Goal: Information Seeking & Learning: Learn about a topic

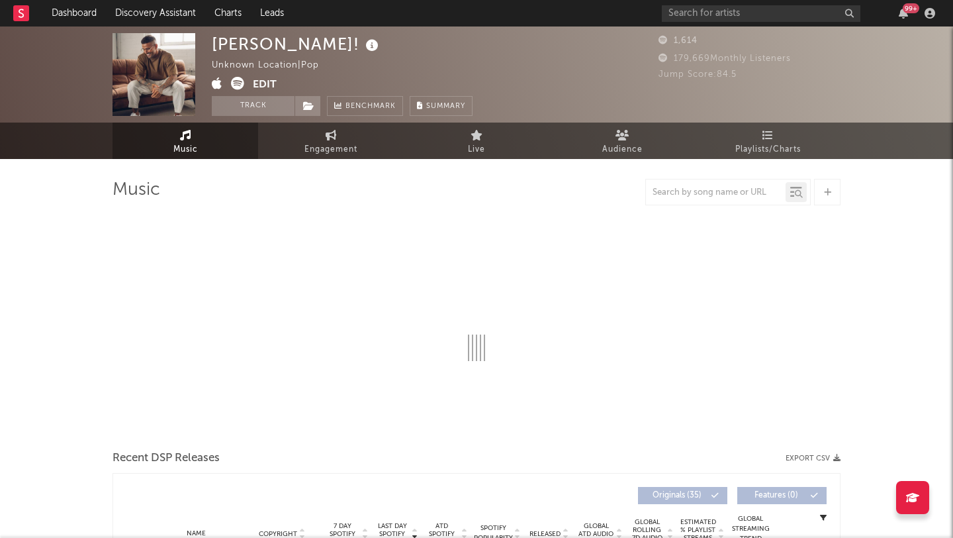
select select "6m"
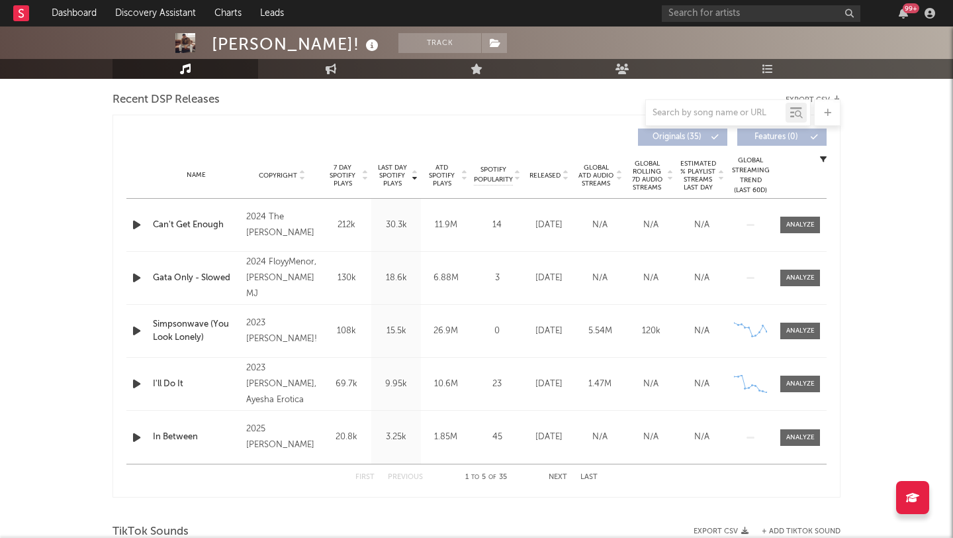
scroll to position [632, 0]
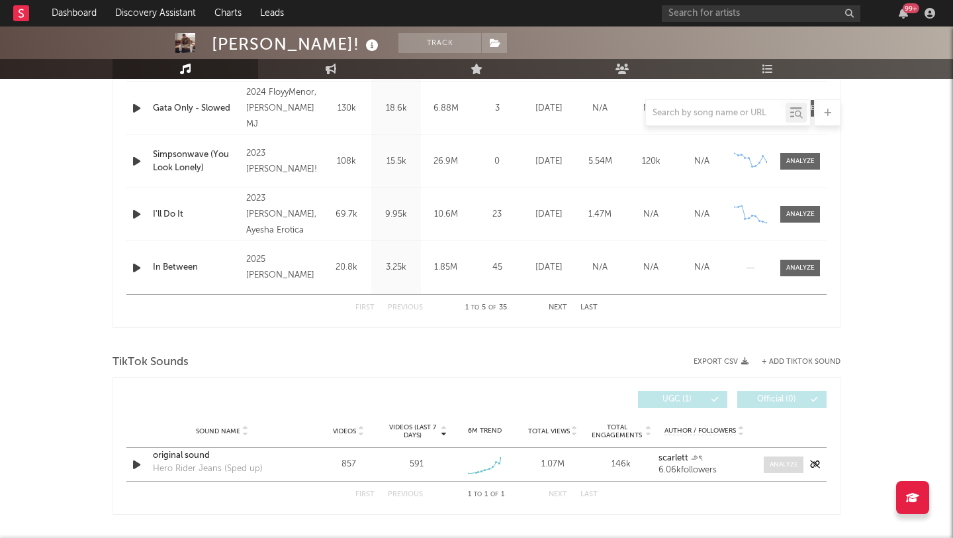
click at [799, 462] on span at bounding box center [784, 464] width 40 height 17
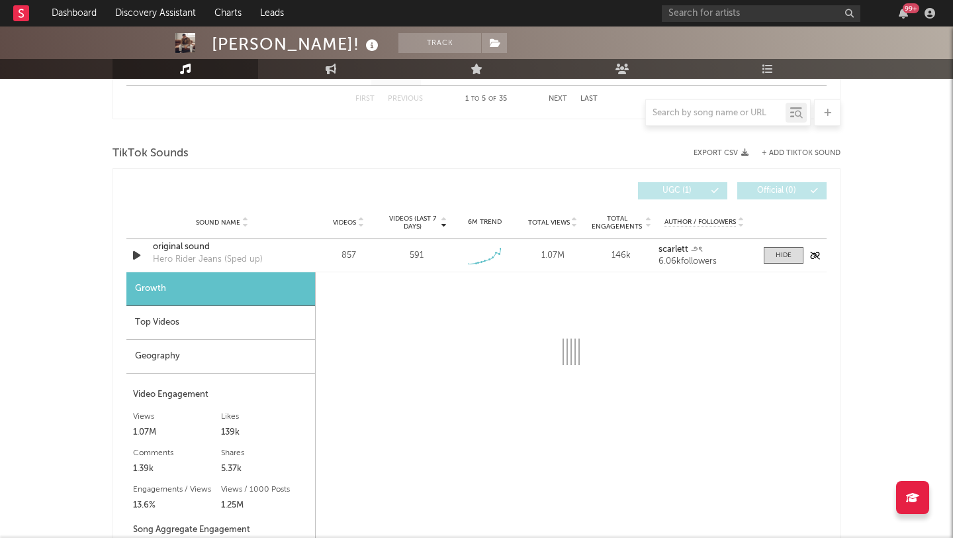
scroll to position [871, 0]
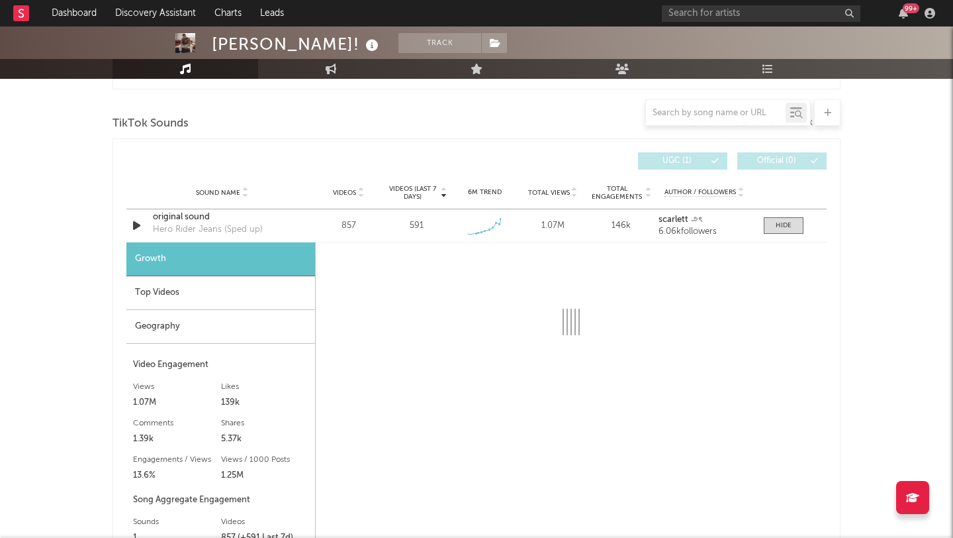
select select "1w"
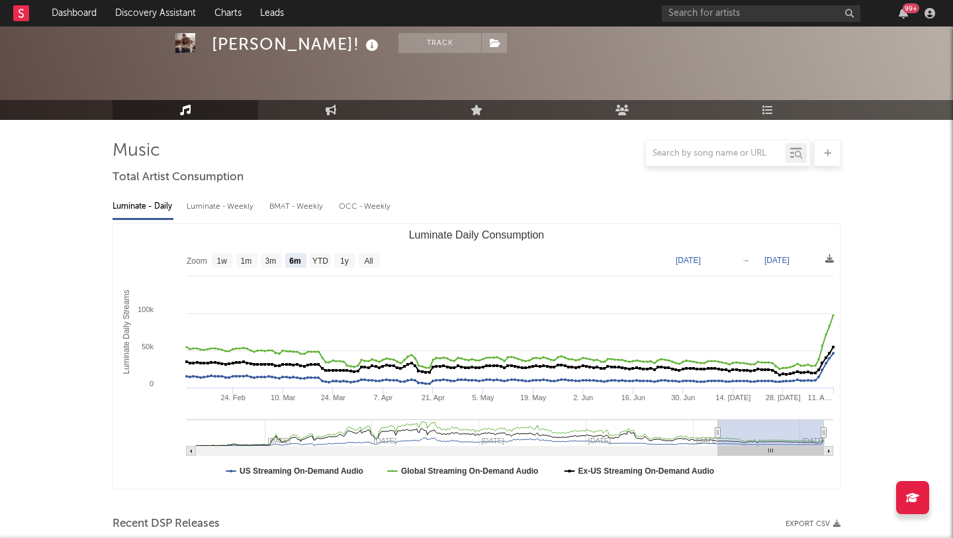
scroll to position [0, 0]
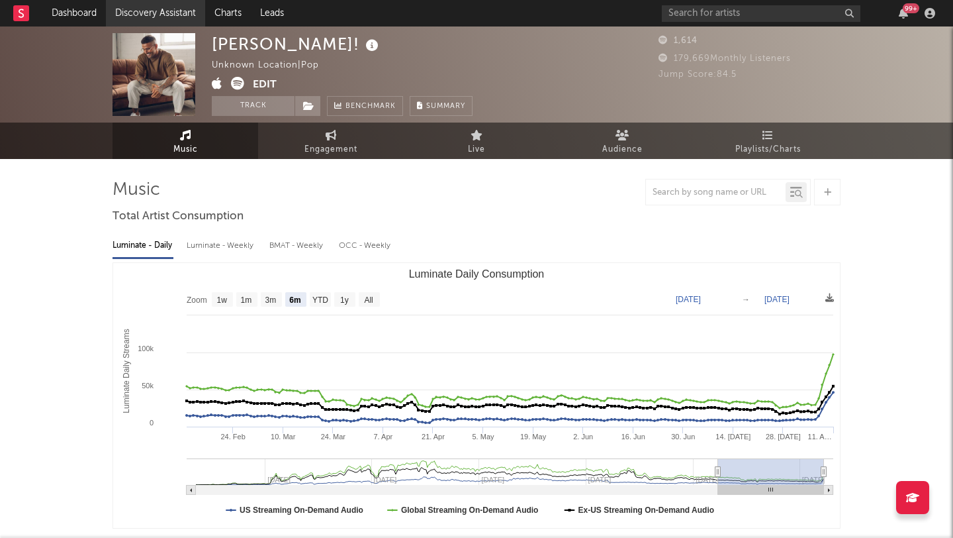
click at [162, 7] on link "Discovery Assistant" at bounding box center [155, 13] width 99 height 26
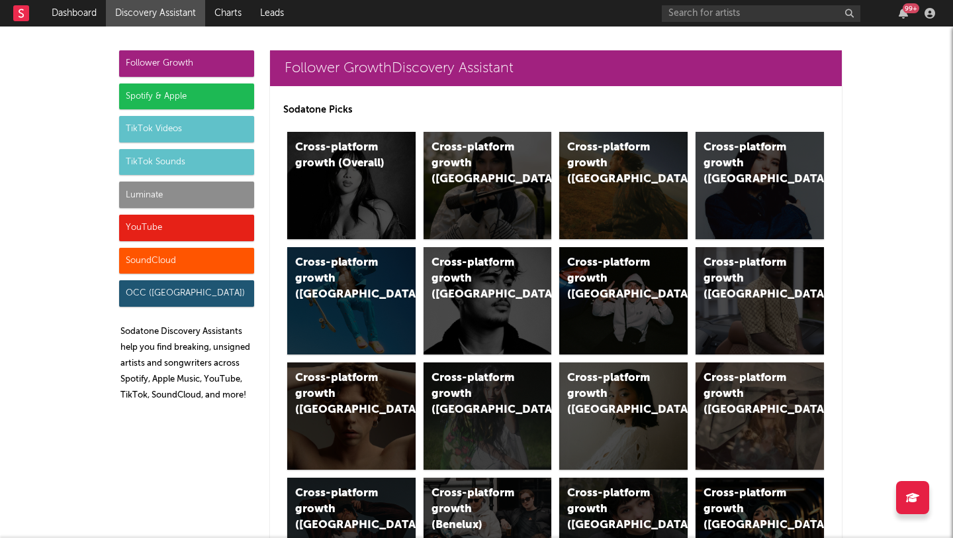
click at [187, 199] on div "Luminate" at bounding box center [186, 194] width 135 height 26
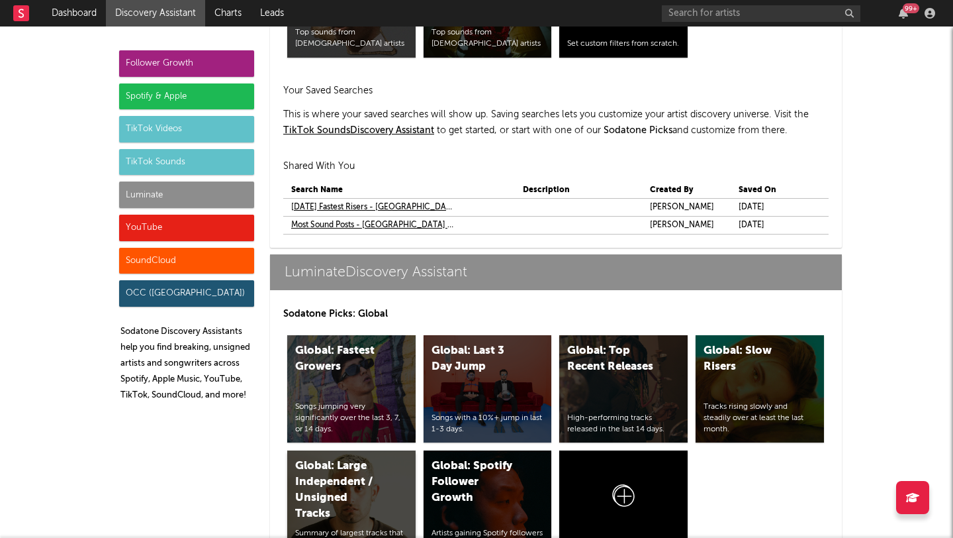
scroll to position [6210, 0]
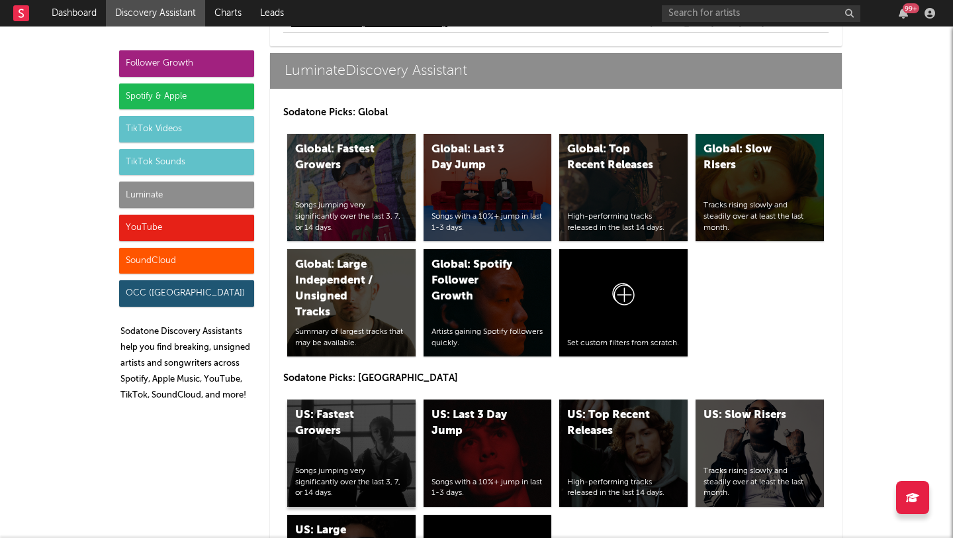
click at [344, 418] on div "US: Fastest Growers" at bounding box center [340, 423] width 90 height 32
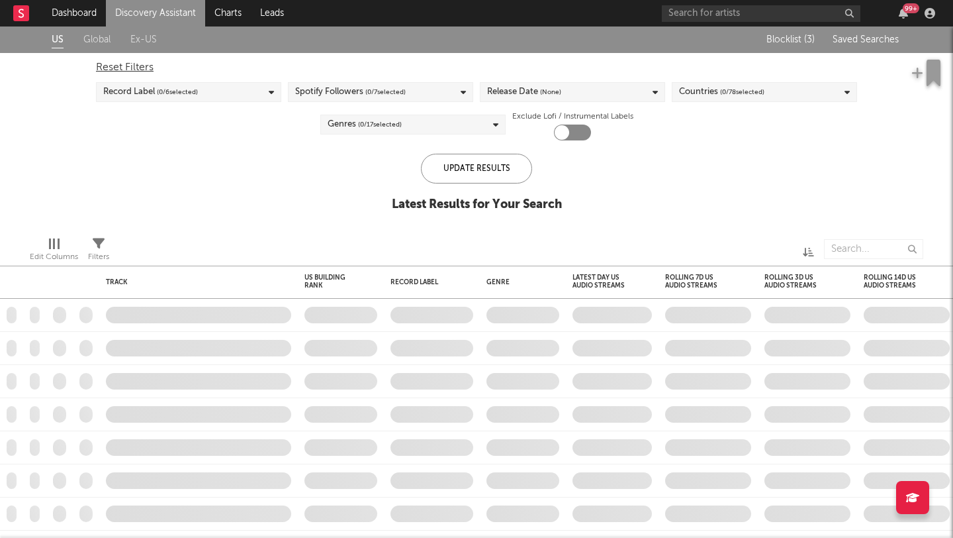
checkbox input "true"
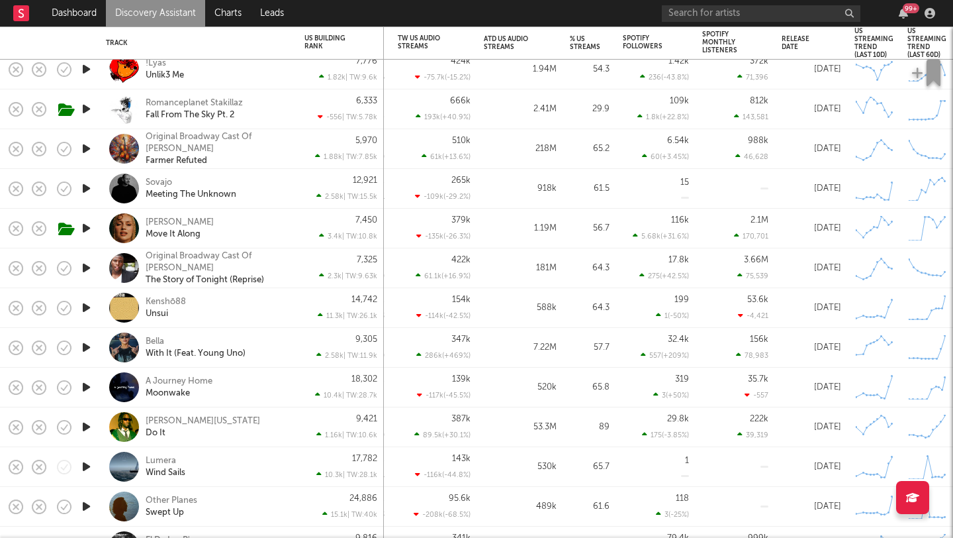
click at [154, 332] on div "Bella With It (Feat. Young Uno)" at bounding box center [198, 347] width 185 height 39
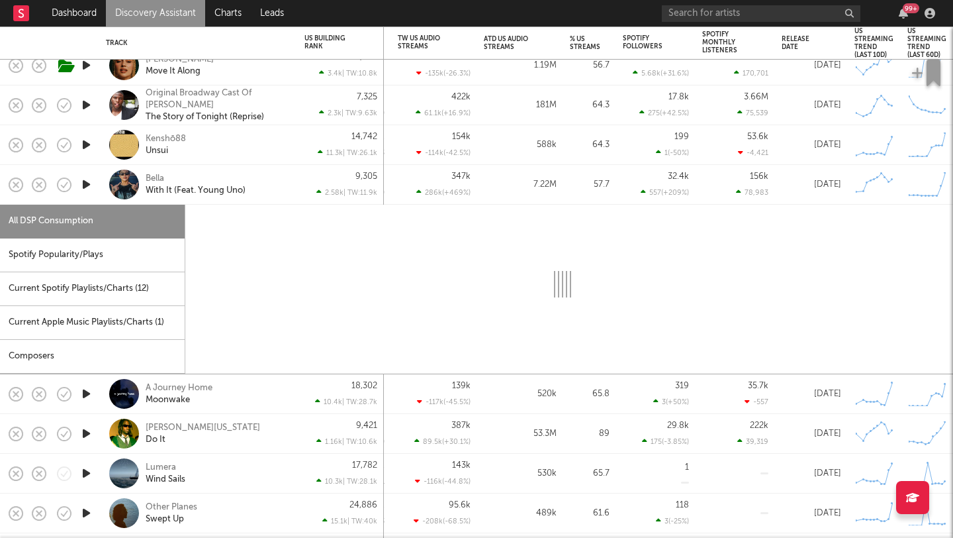
select select "6m"
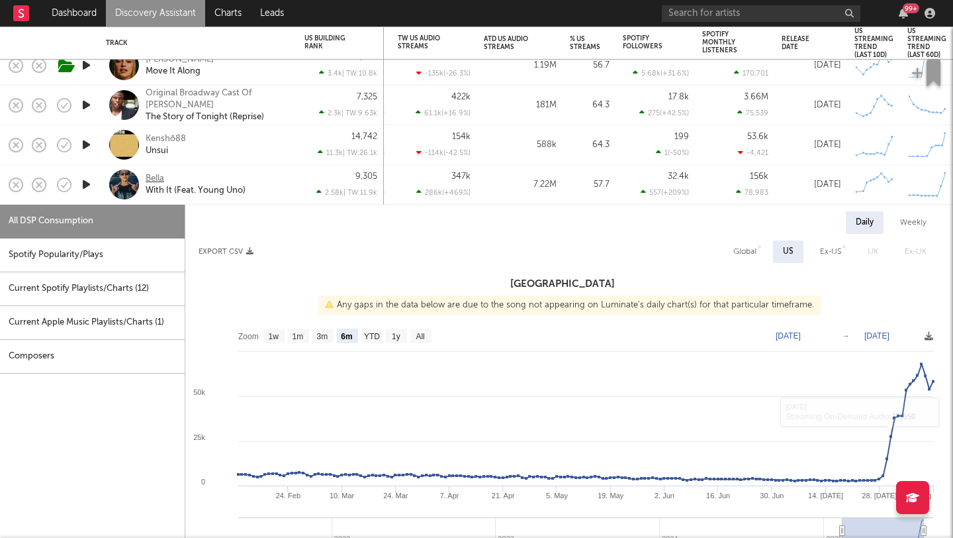
click at [155, 178] on div "Bella" at bounding box center [155, 179] width 19 height 12
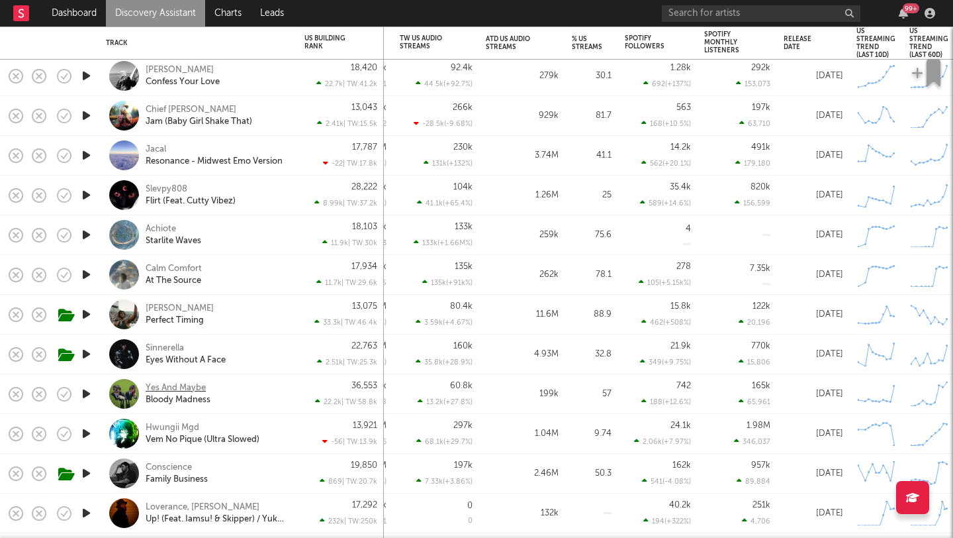
click at [183, 387] on div "Yes And Maybe" at bounding box center [176, 388] width 60 height 12
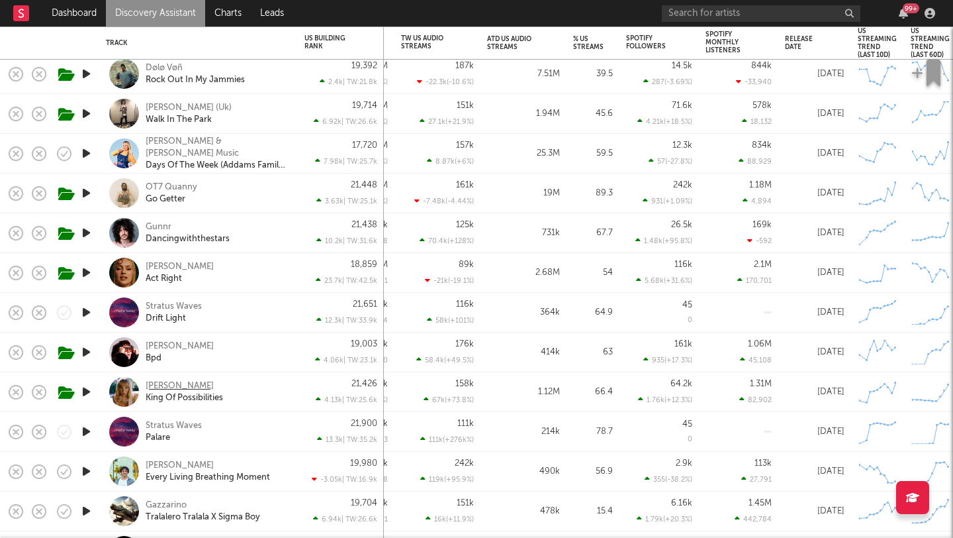
click at [166, 384] on div "Goldie Boutilier" at bounding box center [180, 386] width 68 height 12
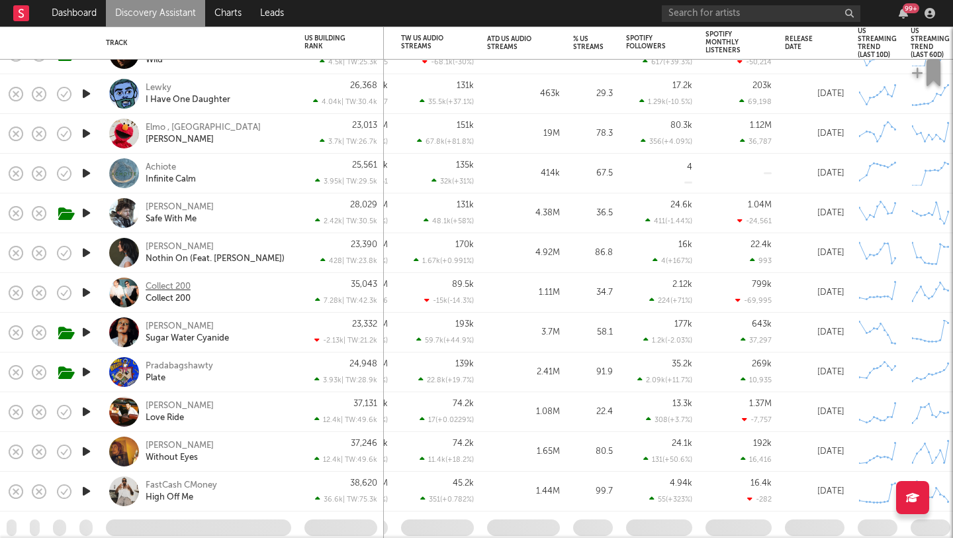
click at [178, 287] on div "Collect 200" at bounding box center [168, 287] width 45 height 12
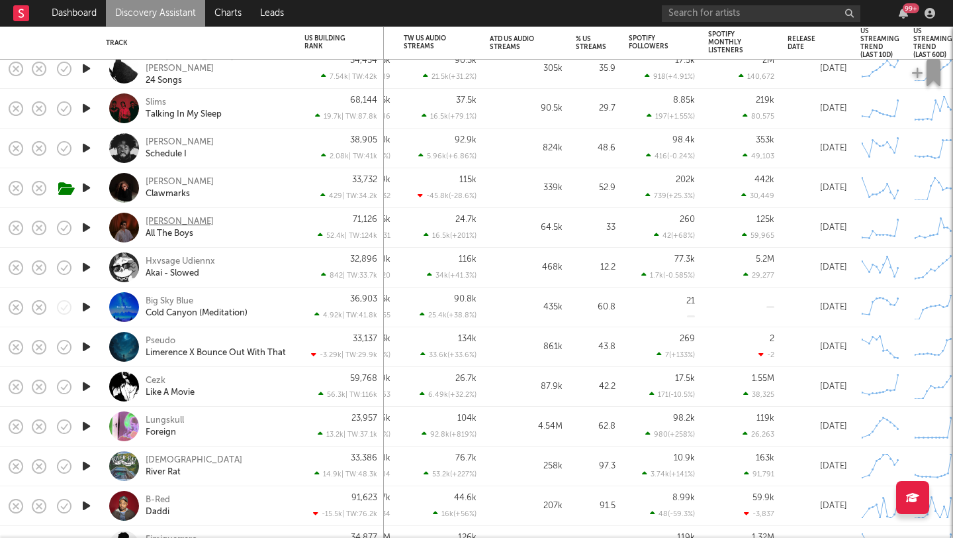
click at [154, 218] on div "Lyver" at bounding box center [180, 222] width 68 height 12
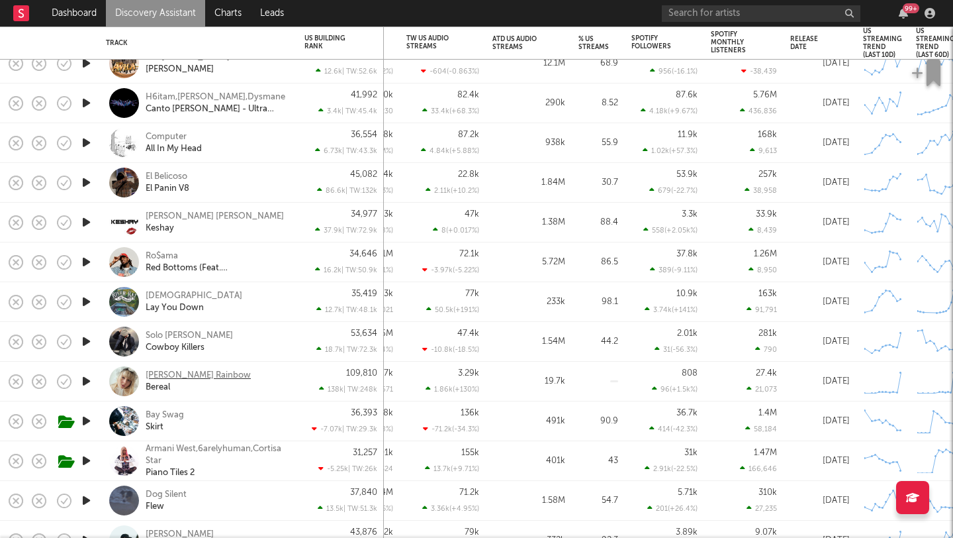
click at [194, 375] on div "Clark Rainbow" at bounding box center [198, 375] width 105 height 12
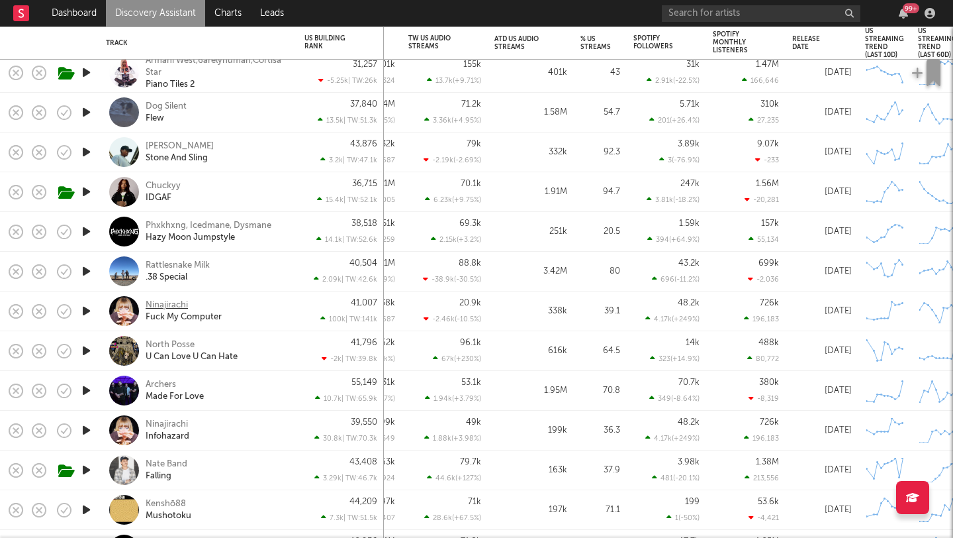
click at [151, 307] on div "Ninajirachi" at bounding box center [167, 305] width 42 height 12
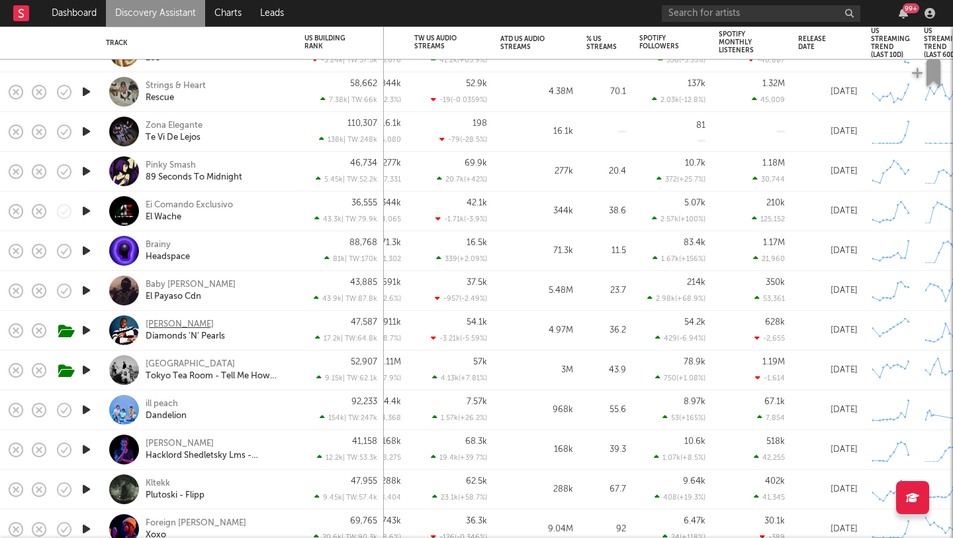
click at [151, 324] on div "Osa" at bounding box center [180, 324] width 68 height 12
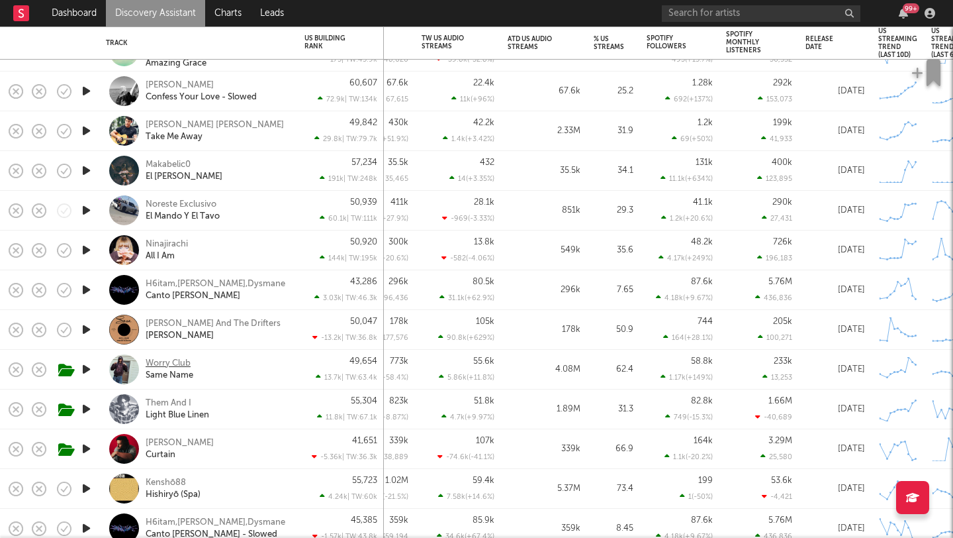
click at [182, 363] on div "Worry Club" at bounding box center [168, 364] width 45 height 12
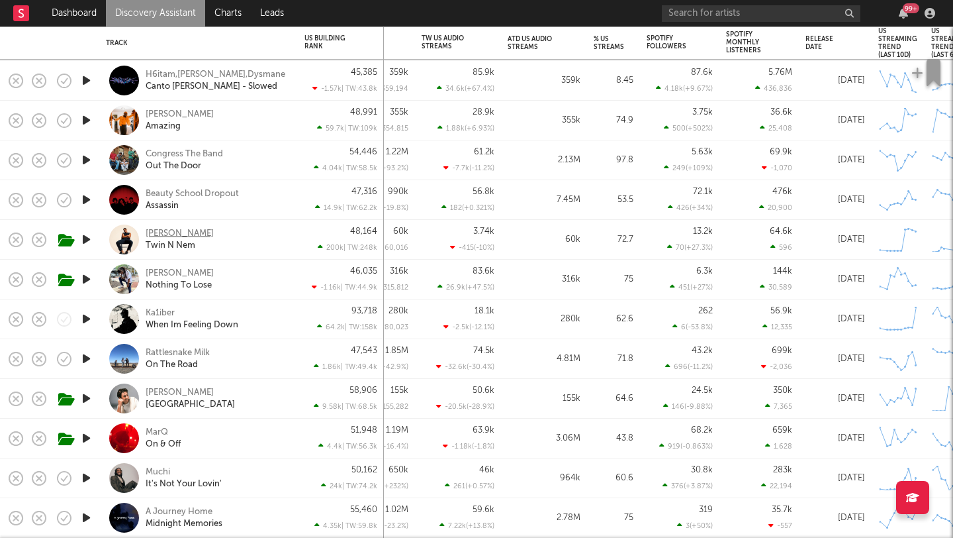
click at [154, 231] on div "Hylan Starr" at bounding box center [180, 234] width 68 height 12
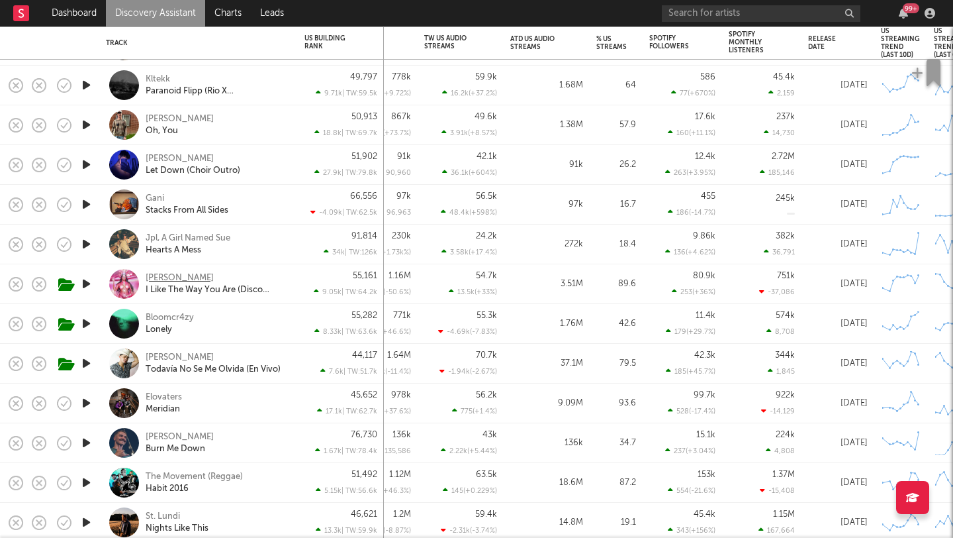
click at [214, 277] on div "Joseline Hernandez" at bounding box center [180, 278] width 68 height 12
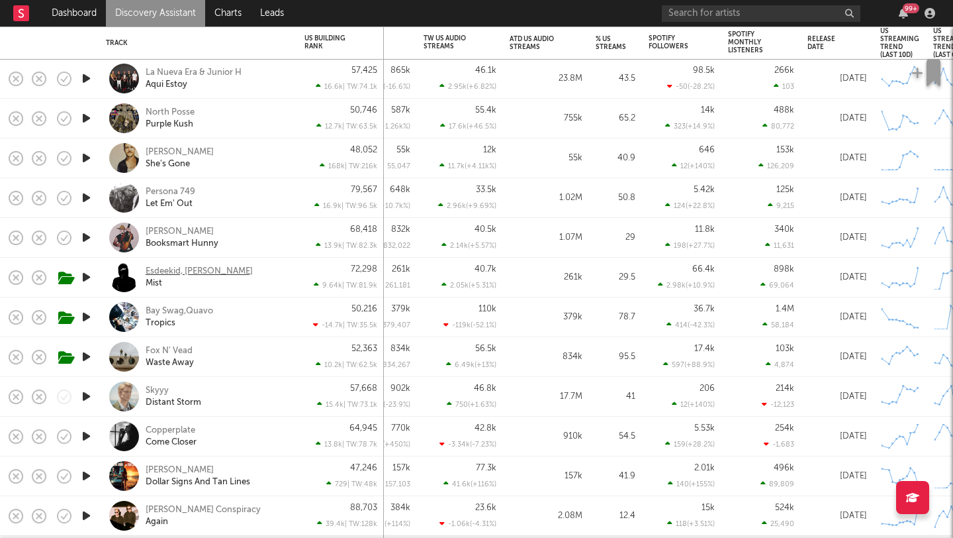
click at [198, 269] on div "Esdeekid, Rico Ace" at bounding box center [199, 272] width 107 height 12
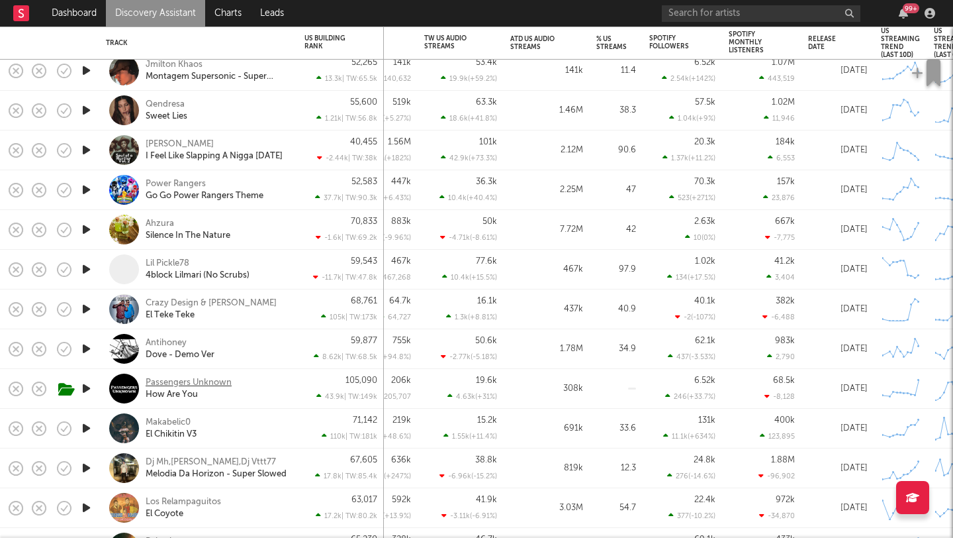
click at [218, 377] on div "Passengers Unknown" at bounding box center [189, 383] width 86 height 12
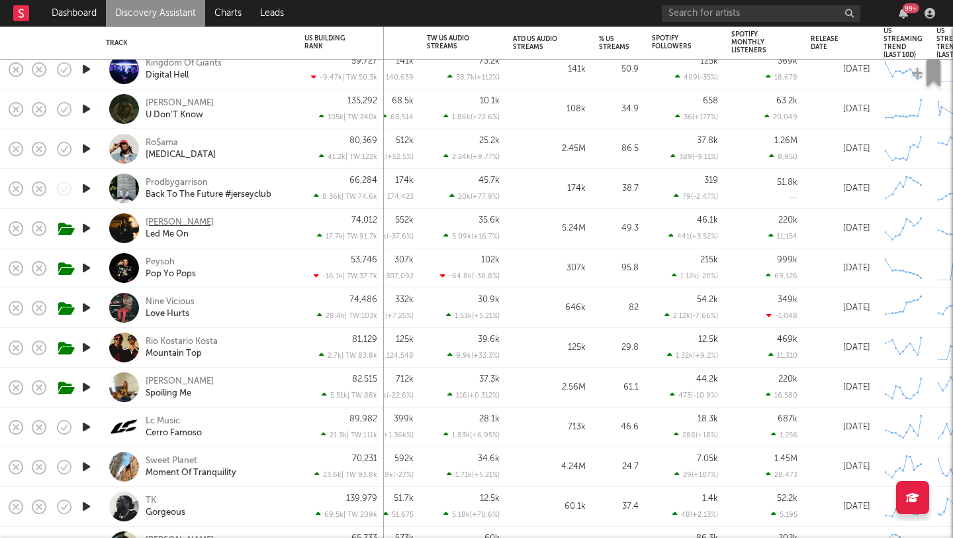
click at [164, 217] on div "Jay Safari" at bounding box center [180, 223] width 68 height 12
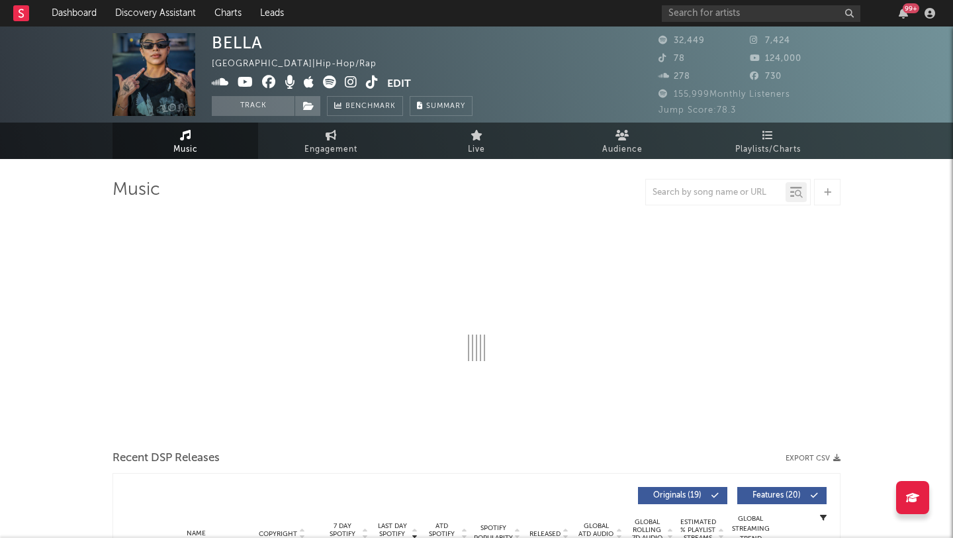
select select "6m"
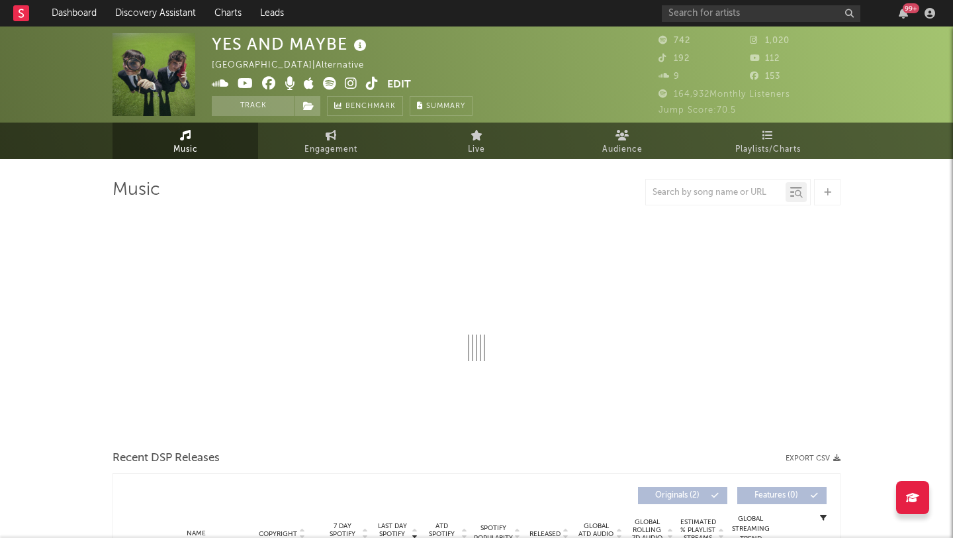
select select "1w"
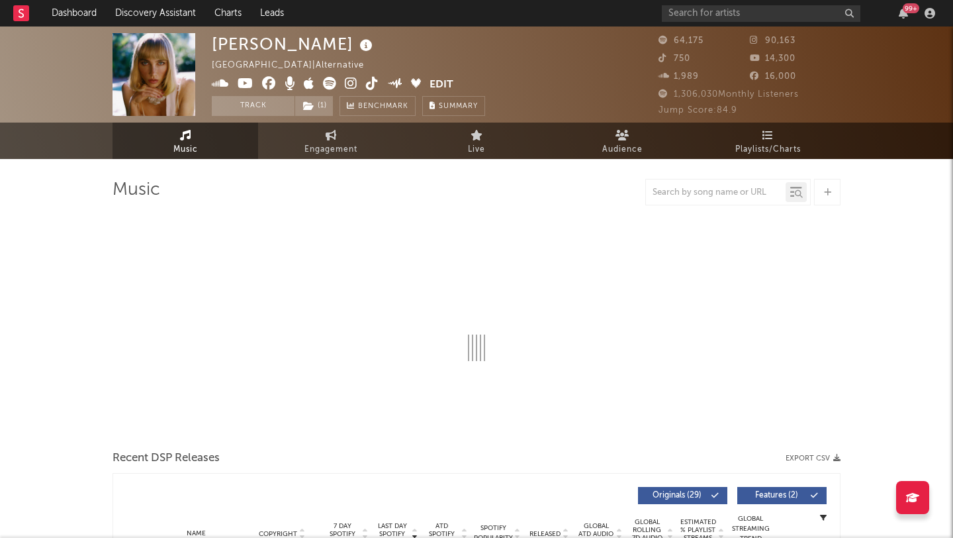
select select "6m"
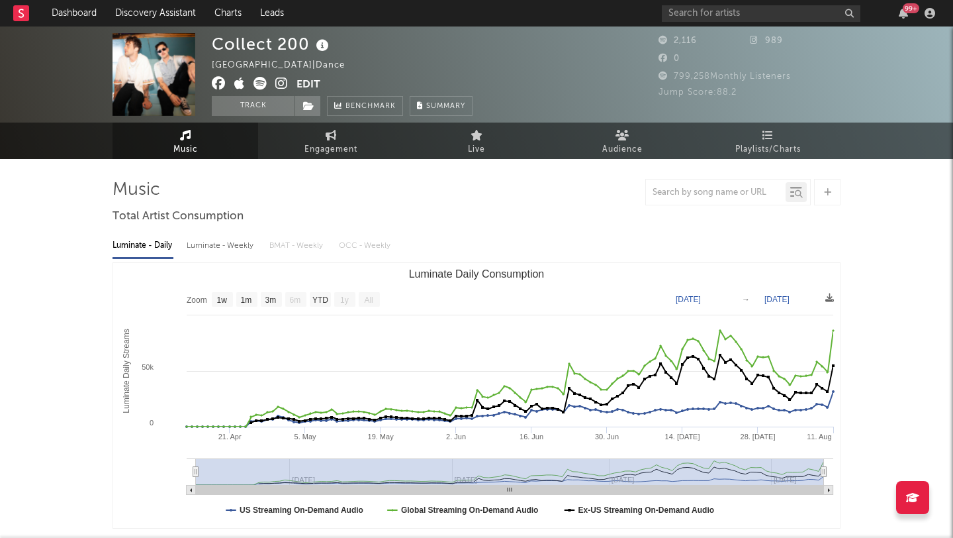
select select "1w"
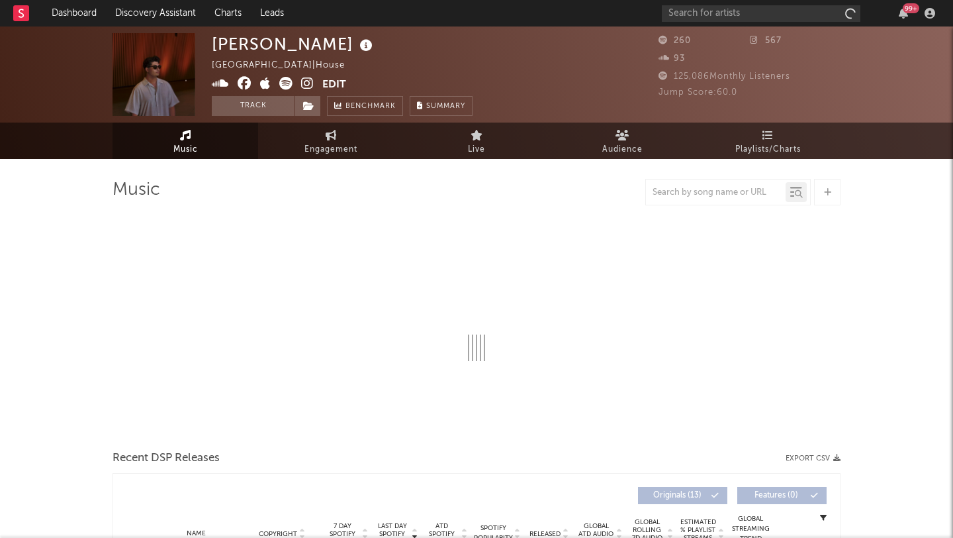
select select "1w"
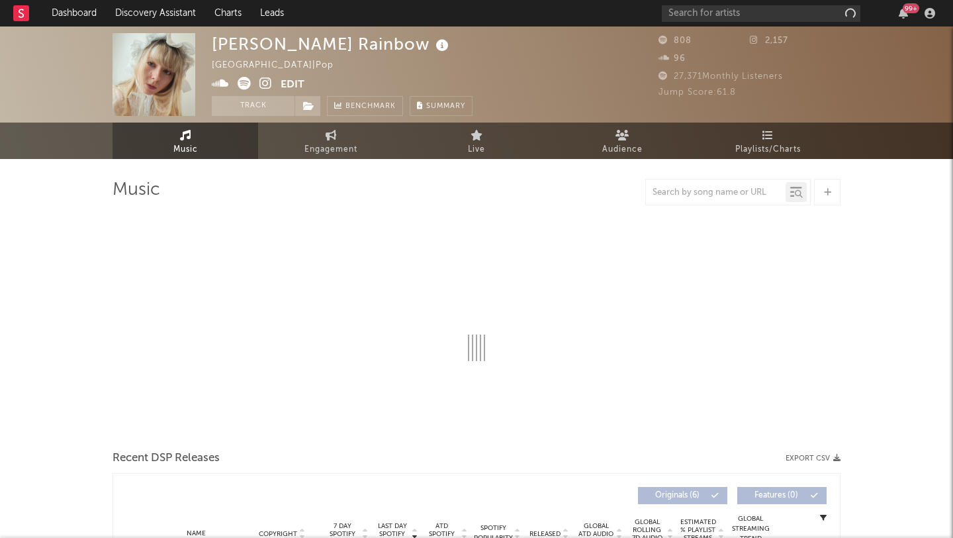
select select "1w"
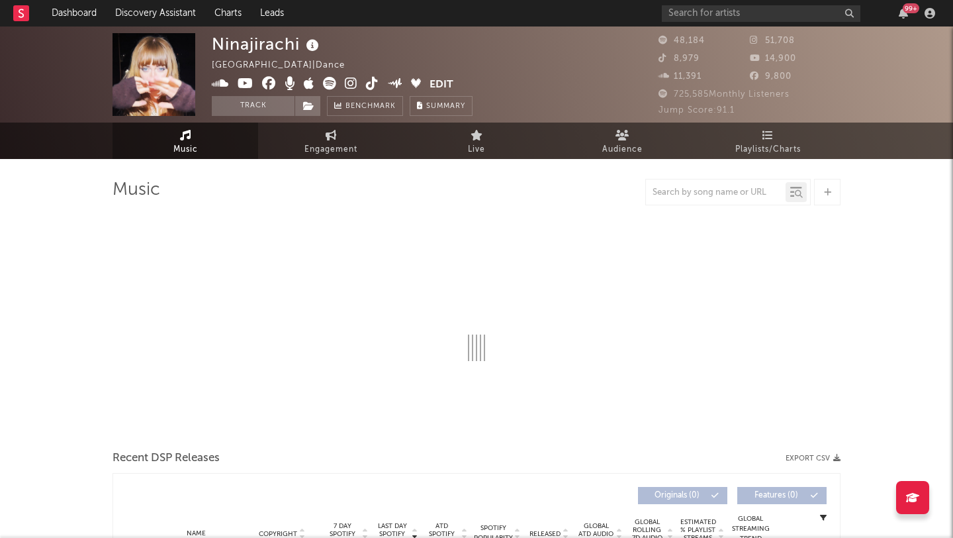
select select "6m"
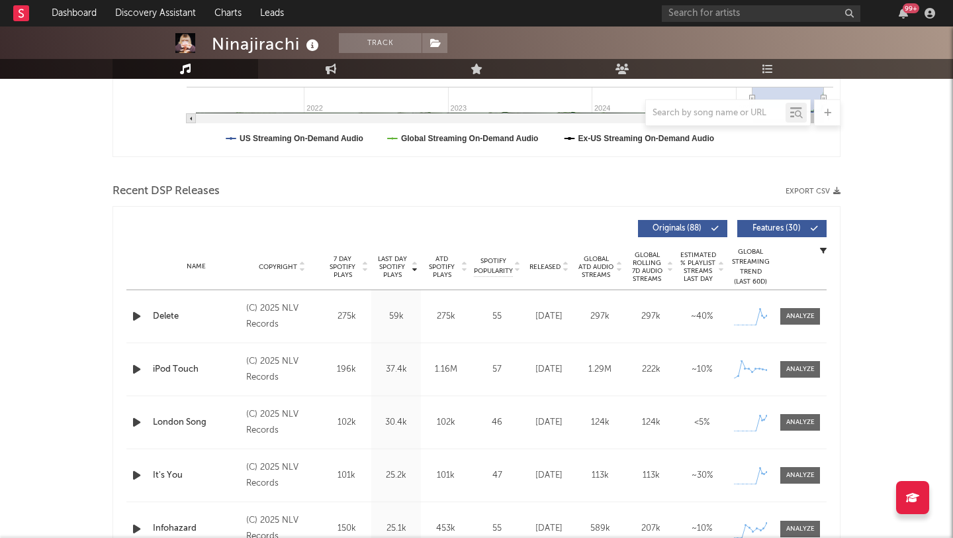
scroll to position [377, 0]
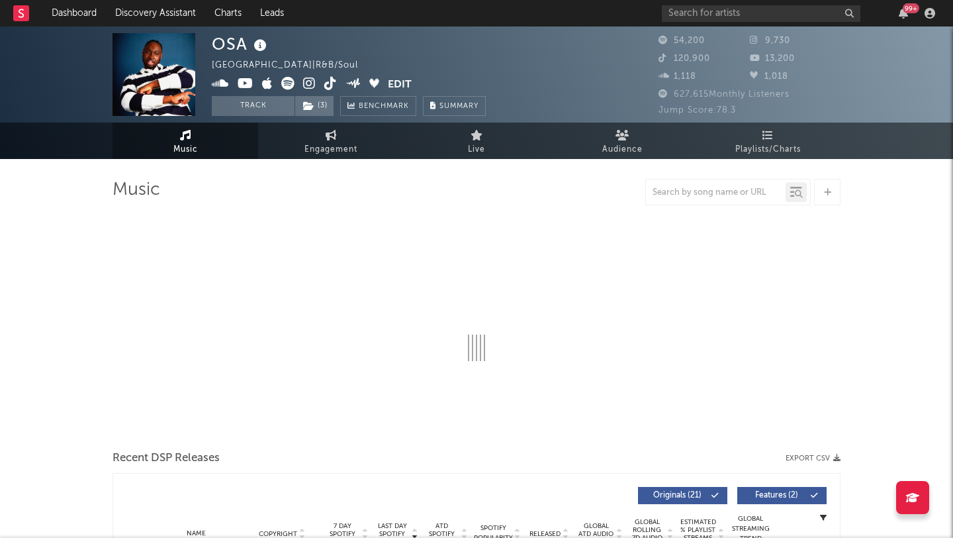
select select "6m"
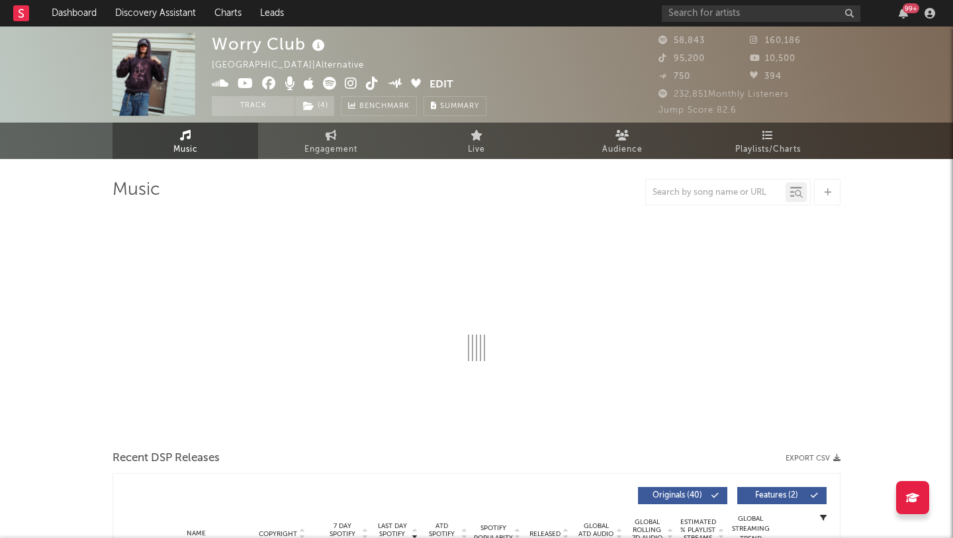
select select "6m"
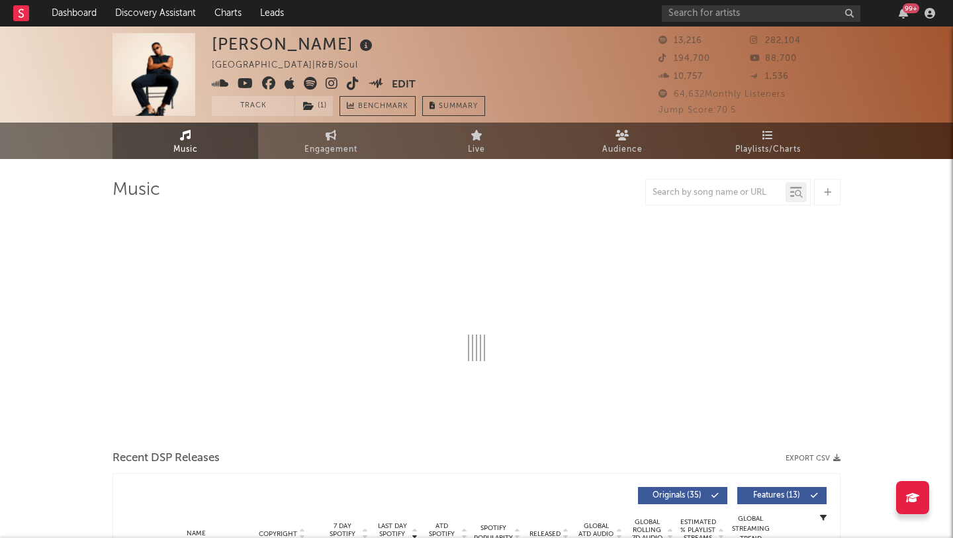
select select "6m"
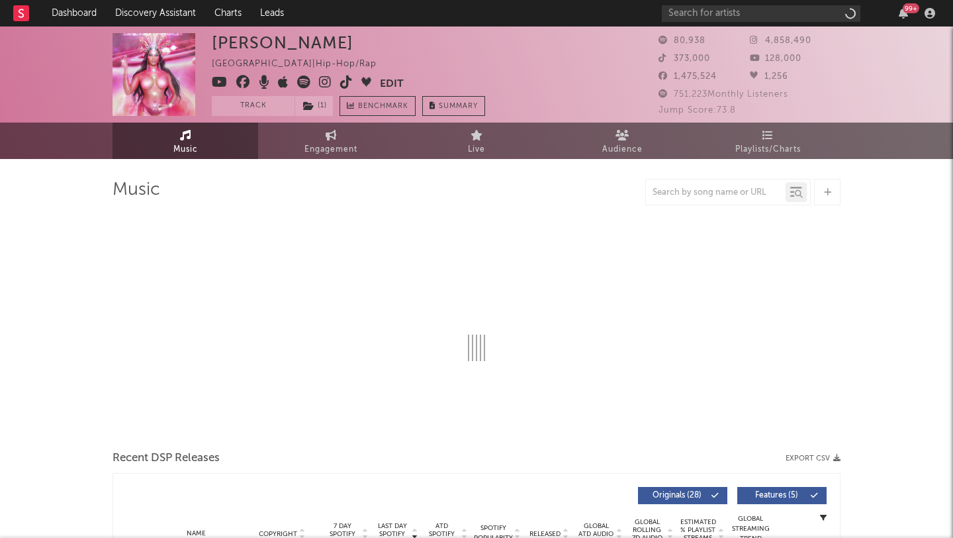
select select "6m"
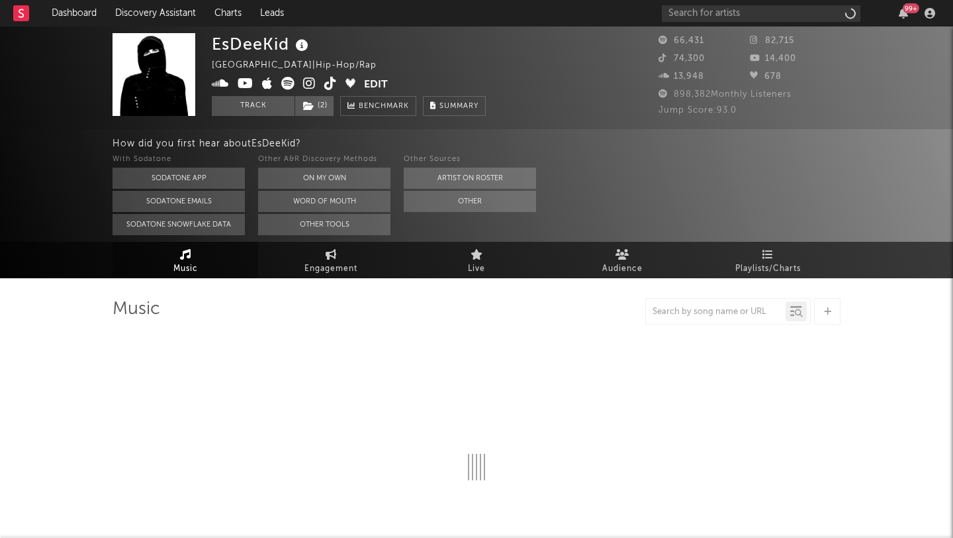
select select "6m"
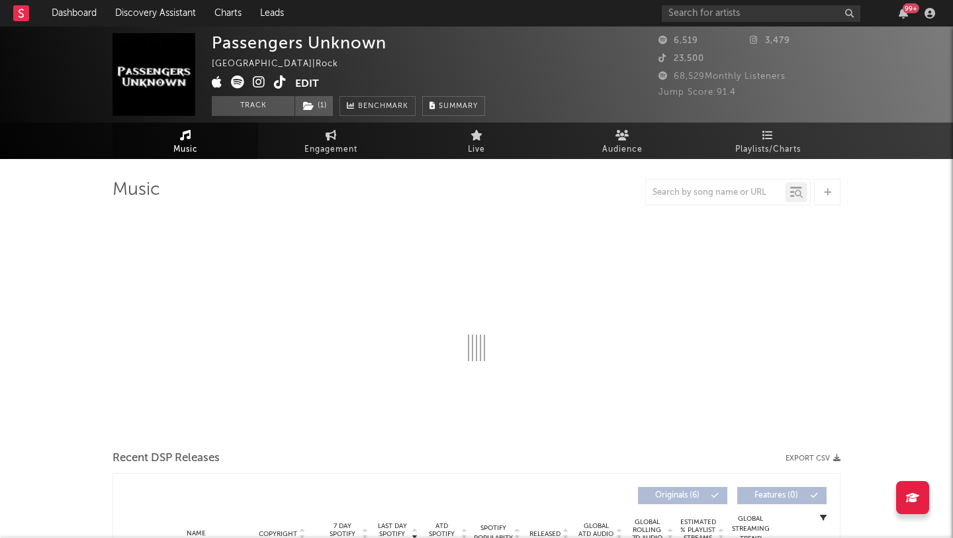
select select "6m"
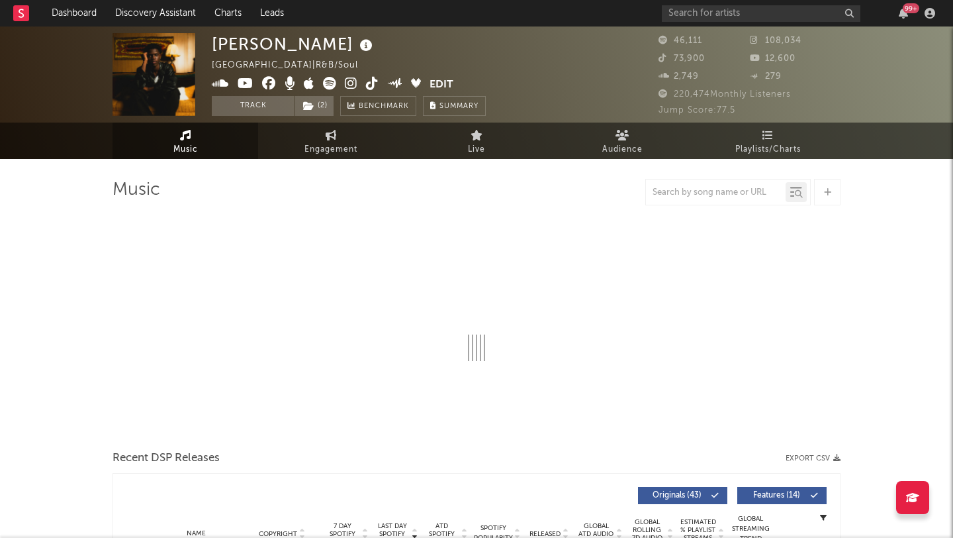
select select "6m"
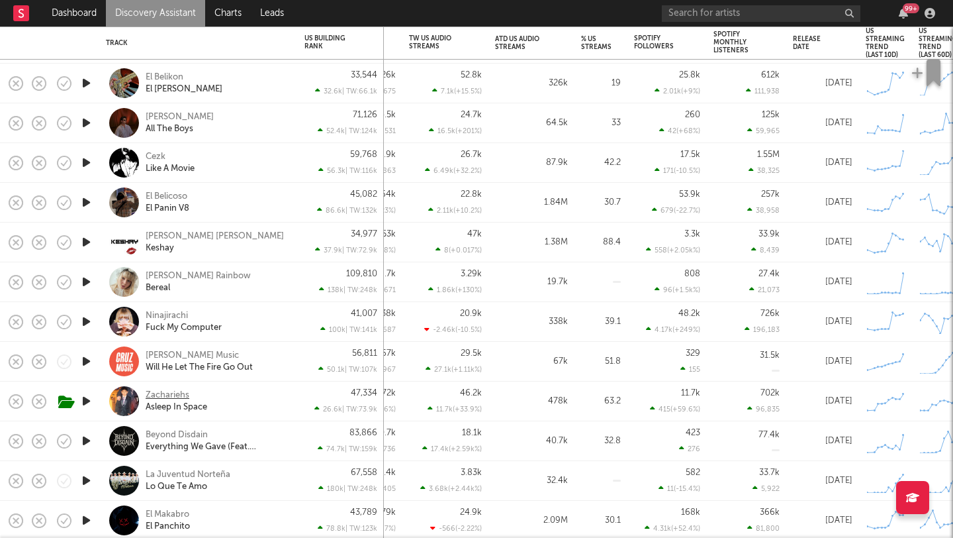
click at [180, 395] on div "Zachariehs" at bounding box center [168, 395] width 44 height 12
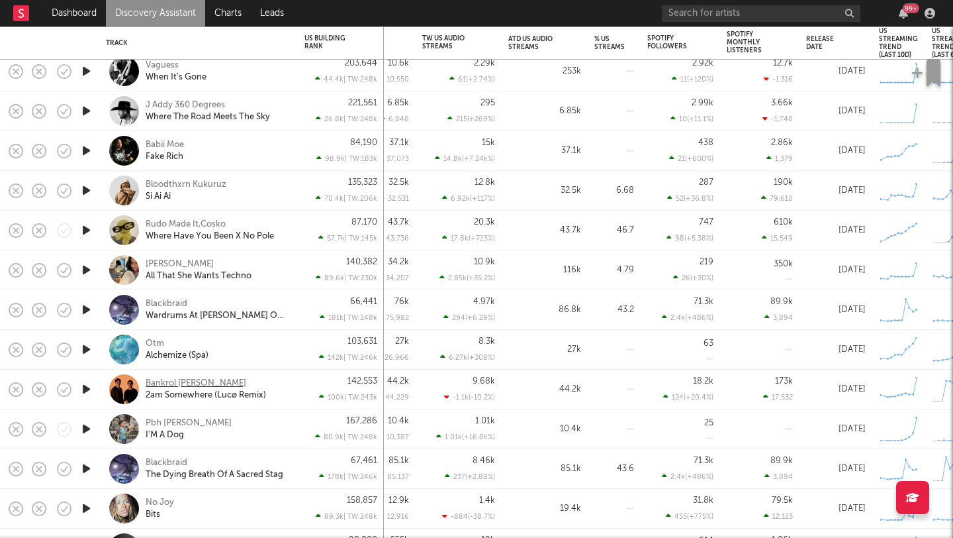
click at [196, 385] on div "Bankrol Hayden Lucø" at bounding box center [196, 383] width 101 height 12
click at [168, 419] on div "Pbh Chris" at bounding box center [189, 423] width 86 height 12
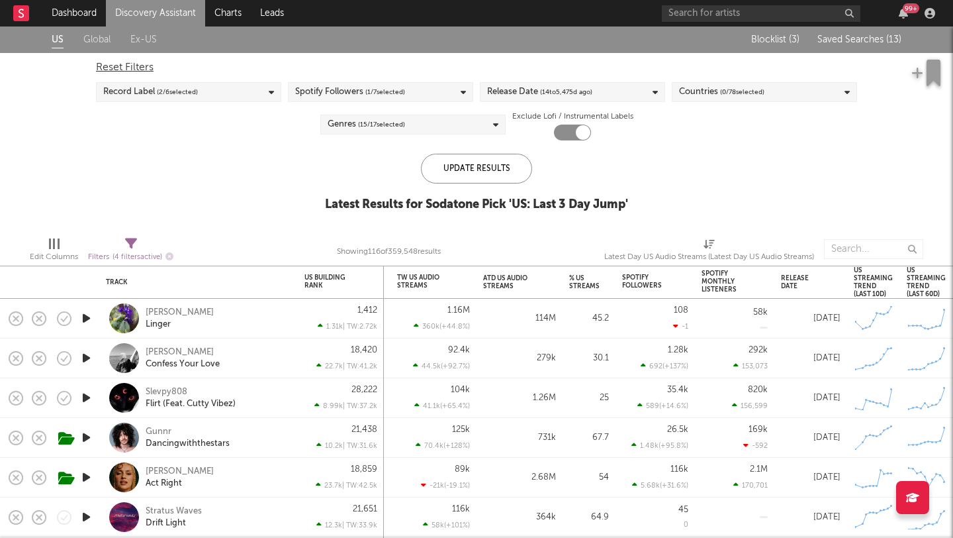
click at [855, 38] on span "Saved Searches ( 13 )" at bounding box center [860, 39] width 84 height 9
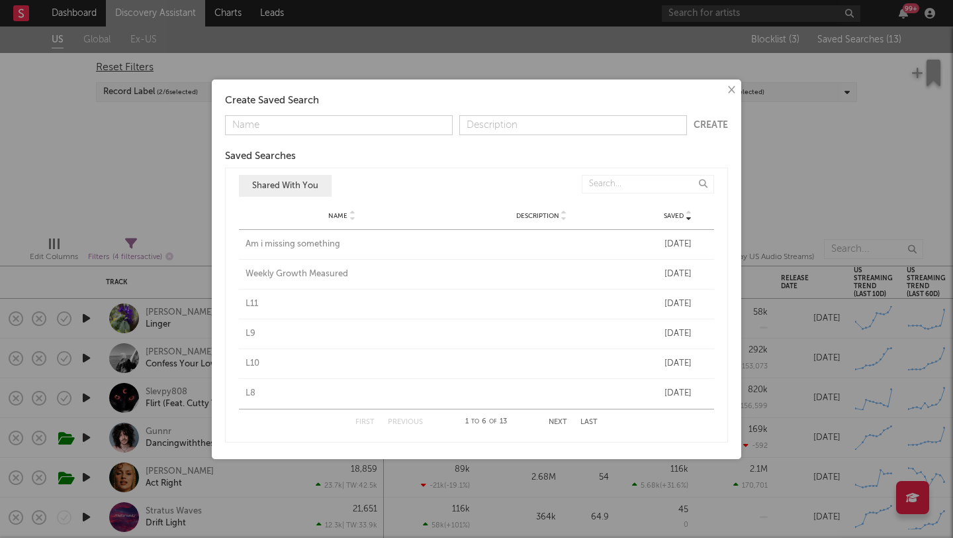
click at [258, 248] on div "Am i missing something" at bounding box center [342, 244] width 193 height 13
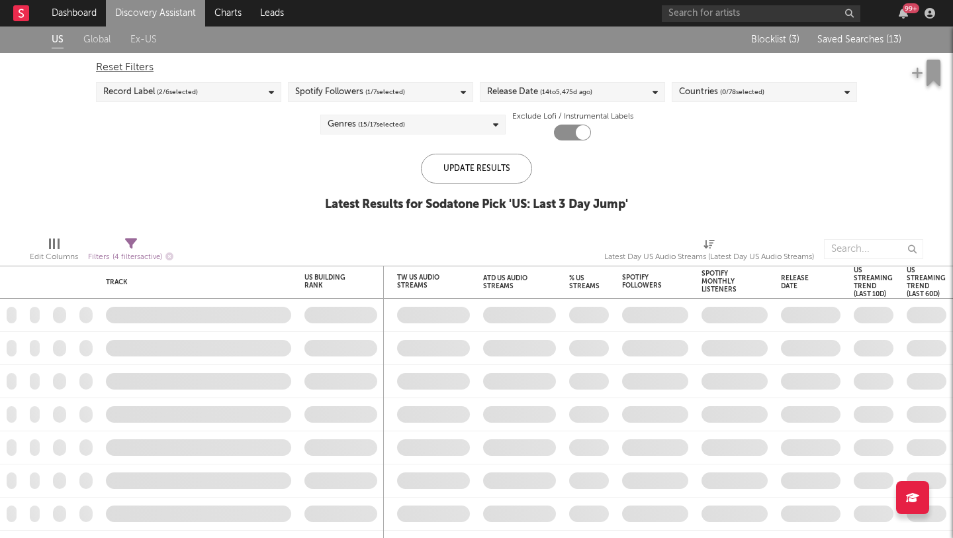
checkbox input "false"
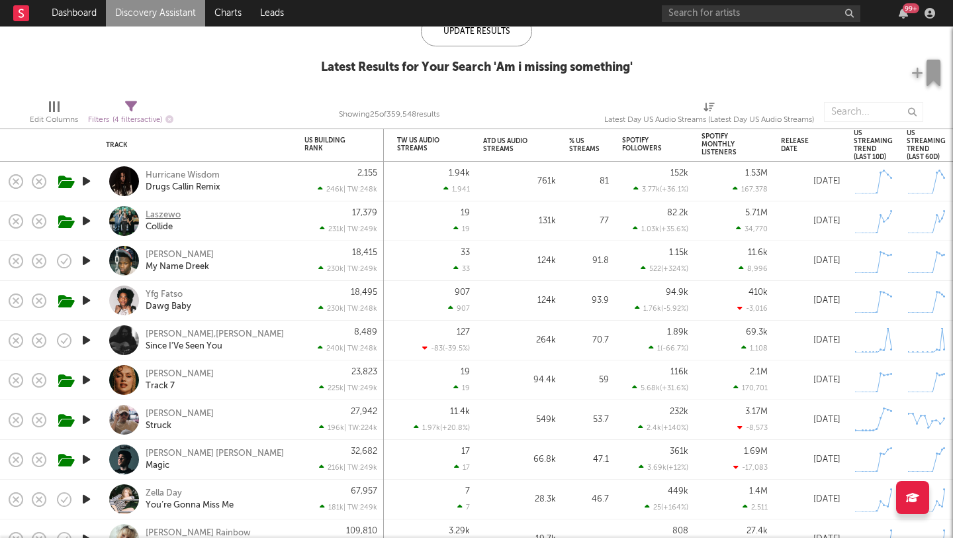
click at [160, 216] on div "Laszewo" at bounding box center [163, 215] width 35 height 12
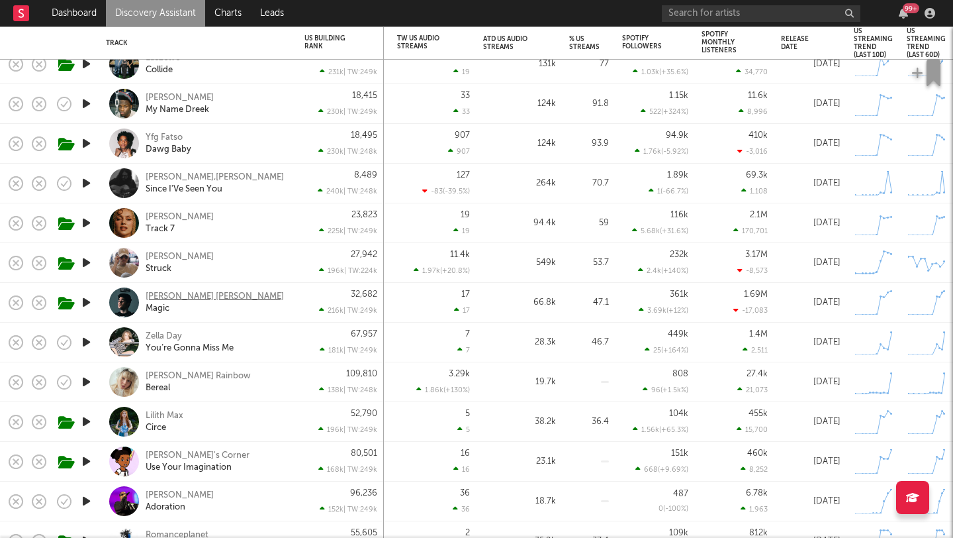
click at [189, 291] on div "John Michael Howell" at bounding box center [215, 297] width 138 height 12
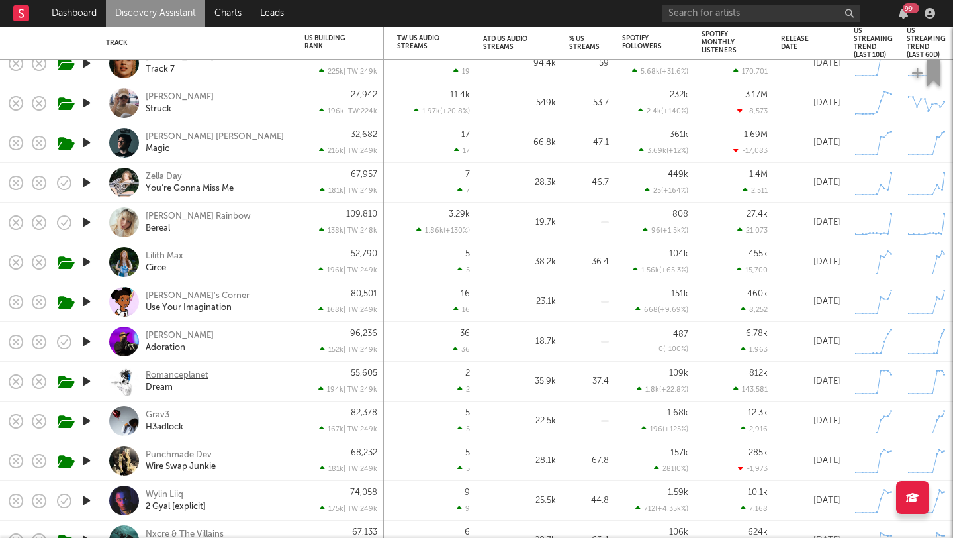
click at [168, 370] on div "Romanceplanet" at bounding box center [177, 375] width 63 height 12
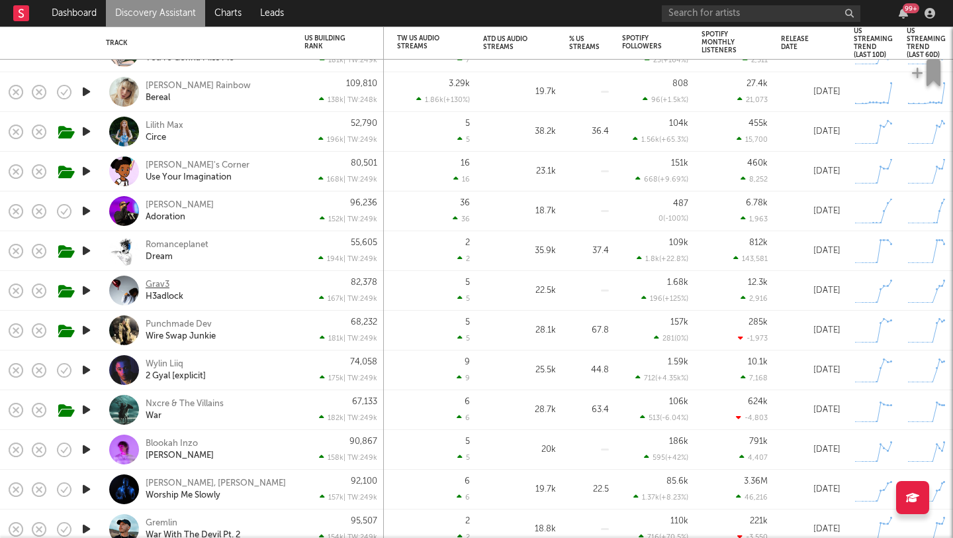
click at [160, 287] on div "Grav3" at bounding box center [158, 285] width 24 height 12
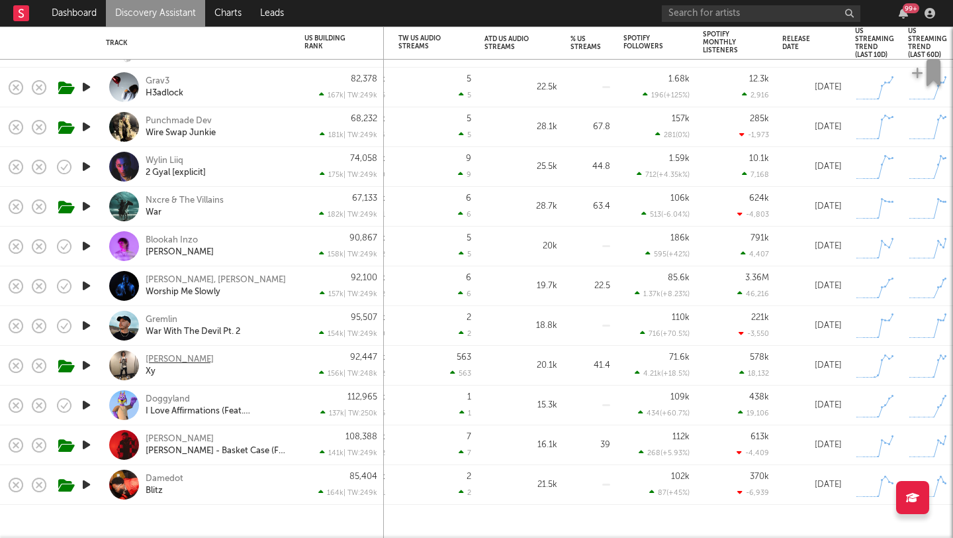
click at [153, 361] on div "Feng" at bounding box center [180, 360] width 68 height 12
click at [173, 438] on div "[PERSON_NAME]" at bounding box center [180, 439] width 68 height 12
click at [157, 158] on div "Wylin Liiq" at bounding box center [165, 161] width 38 height 12
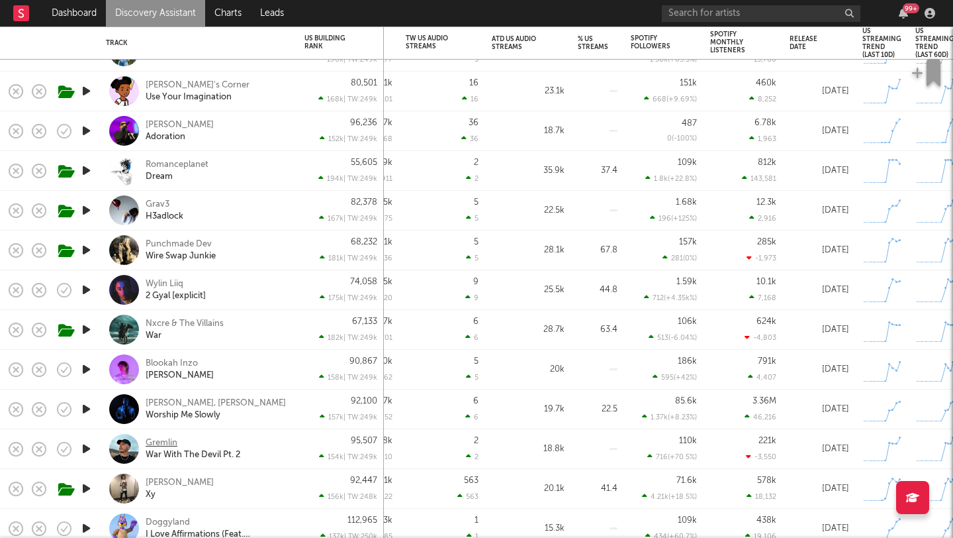
click at [166, 447] on div "Gremlin" at bounding box center [162, 443] width 32 height 12
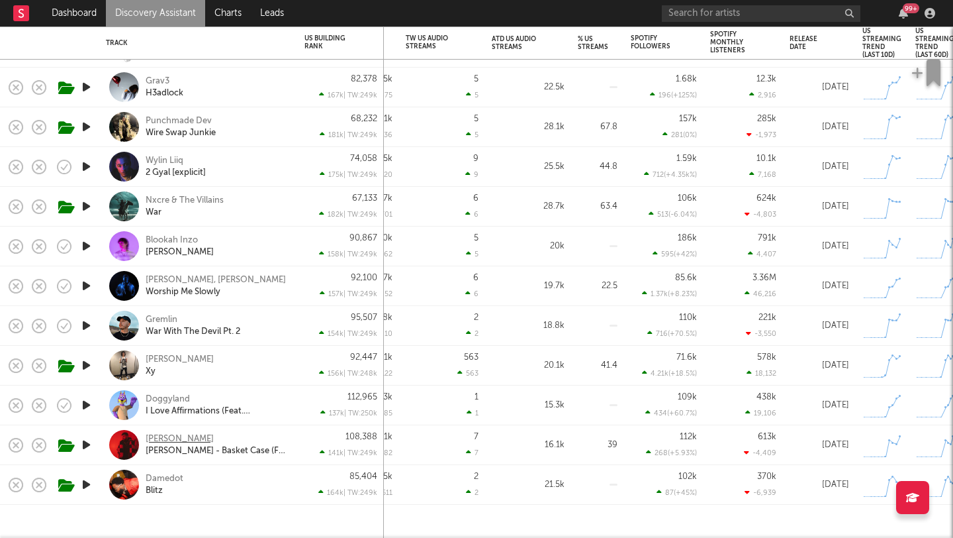
click at [165, 439] on div "[PERSON_NAME]" at bounding box center [180, 439] width 68 height 12
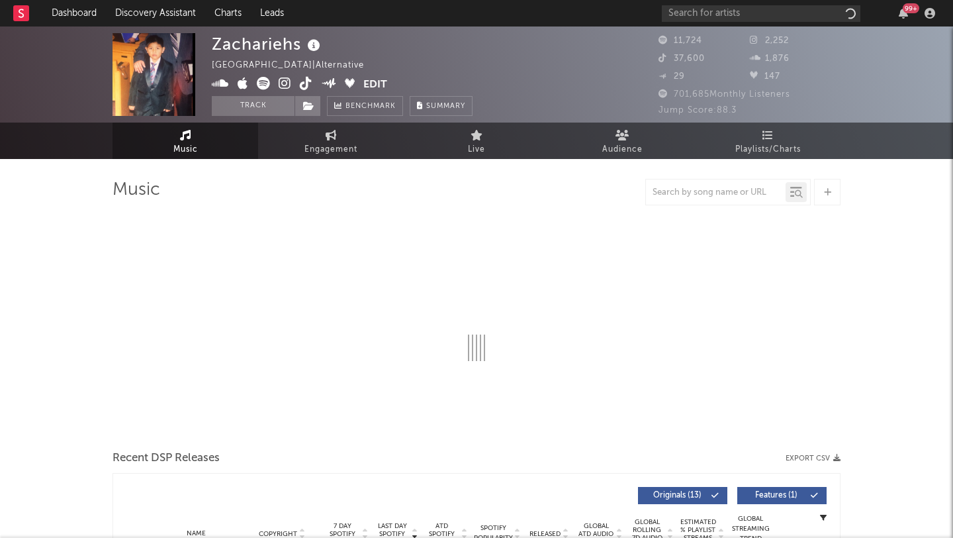
select select "6m"
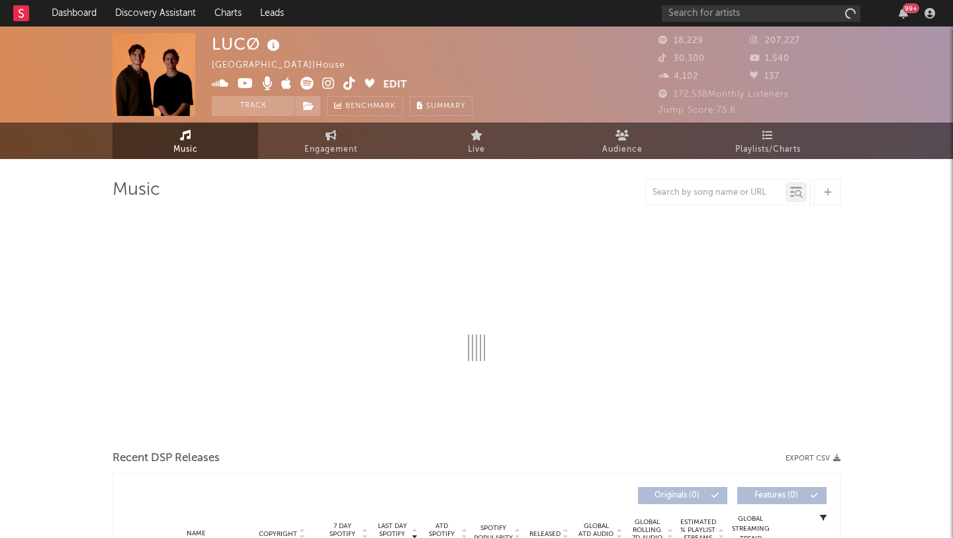
select select "6m"
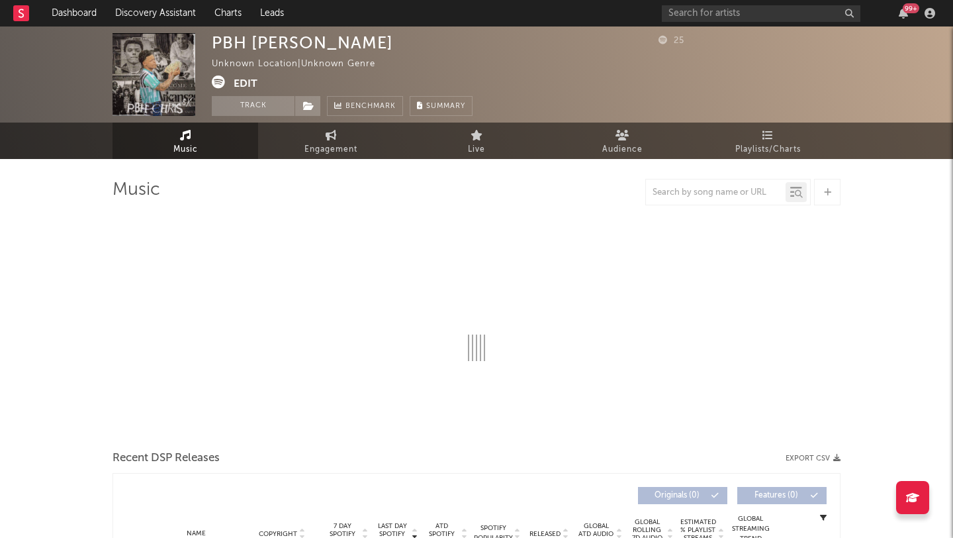
select select "1w"
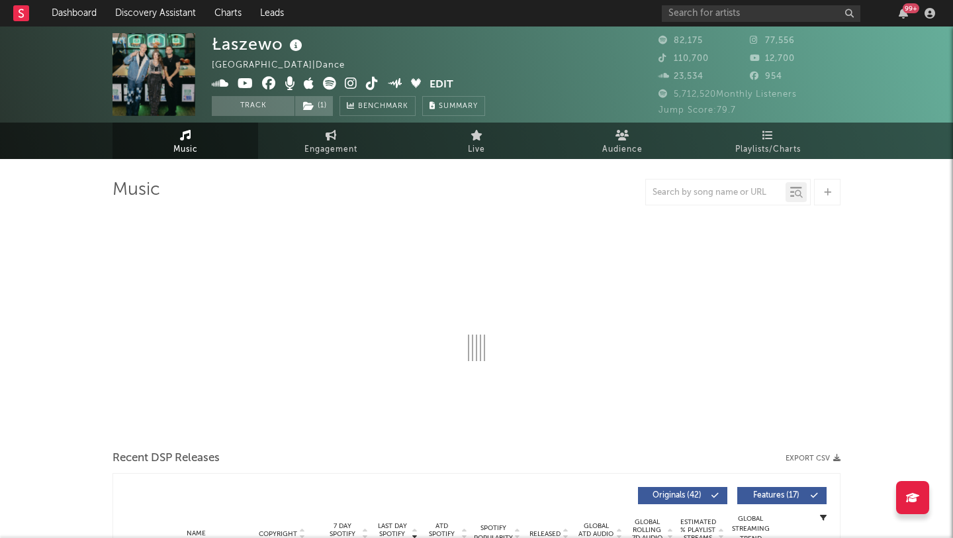
select select "6m"
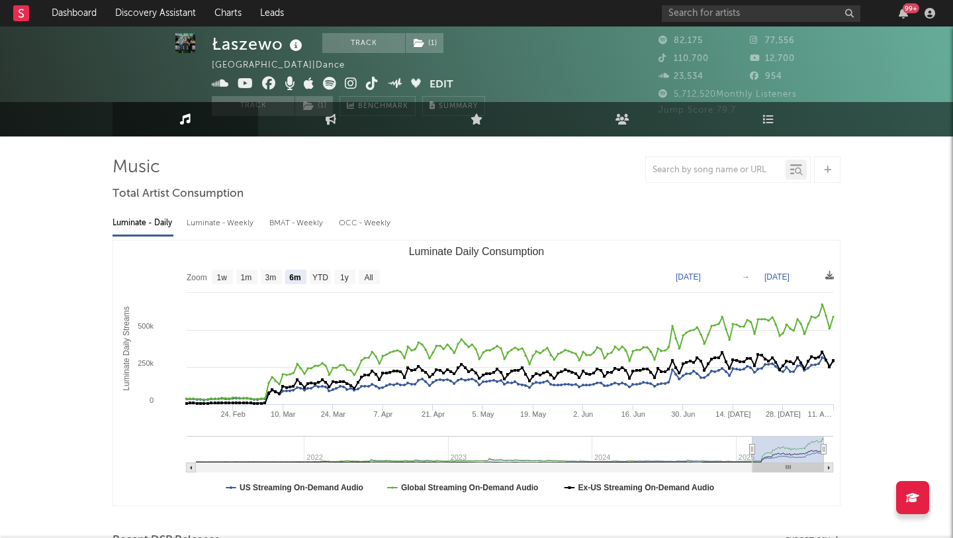
scroll to position [4, 0]
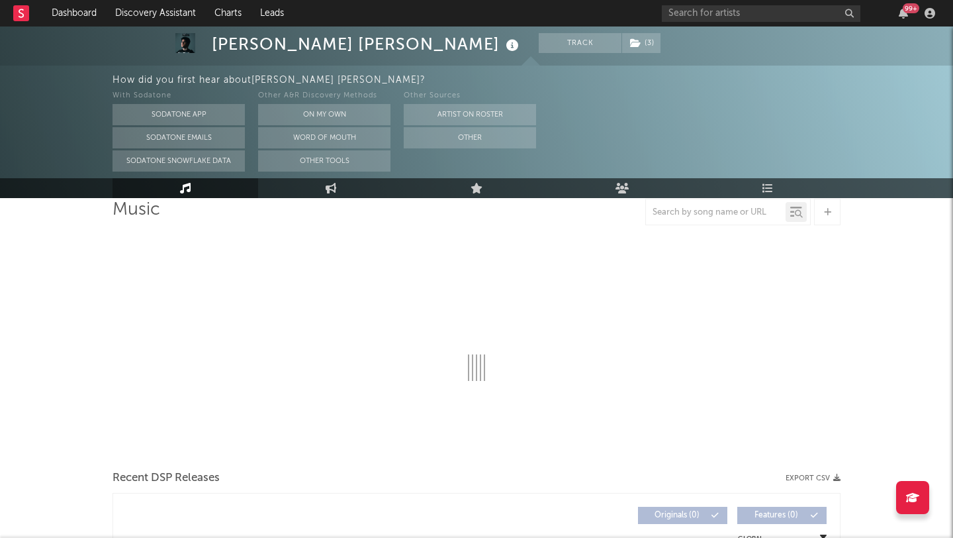
scroll to position [103, 0]
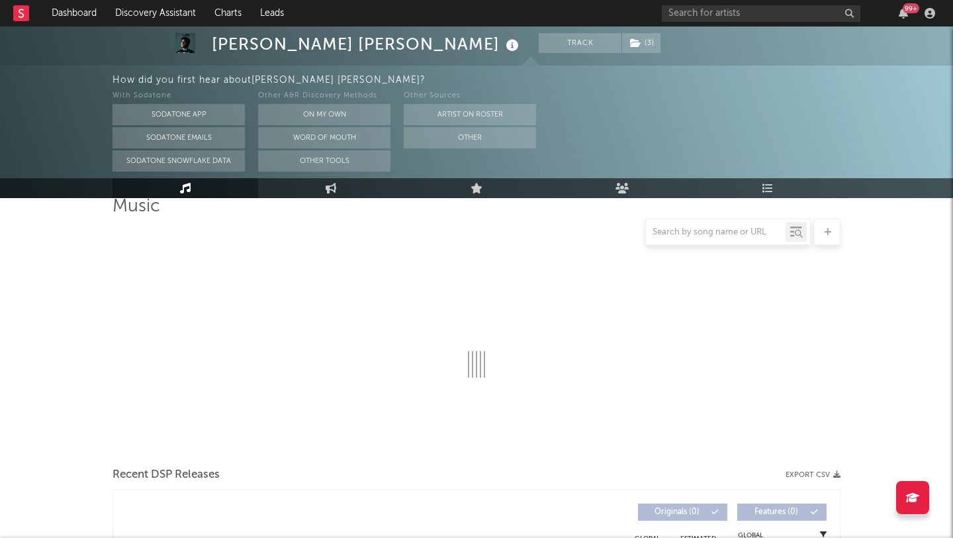
select select "6m"
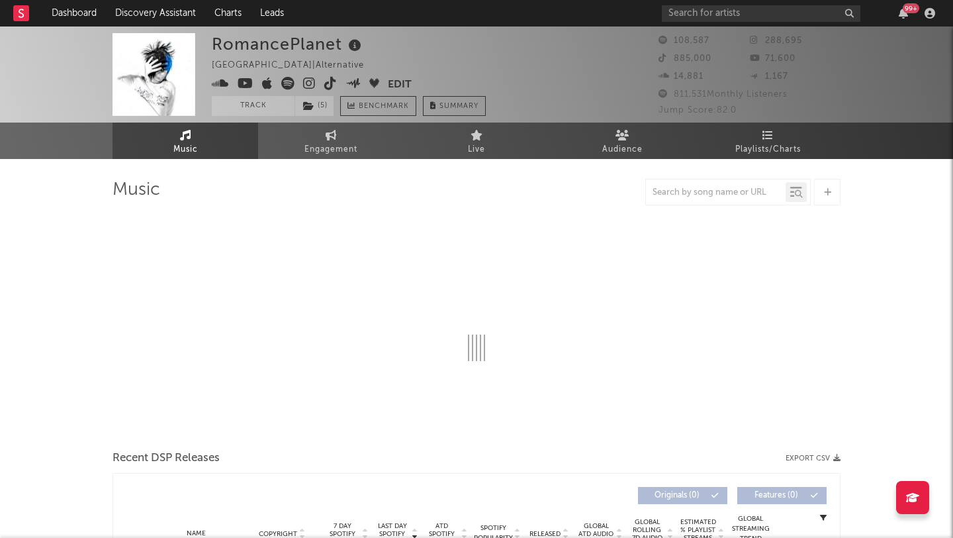
select select "6m"
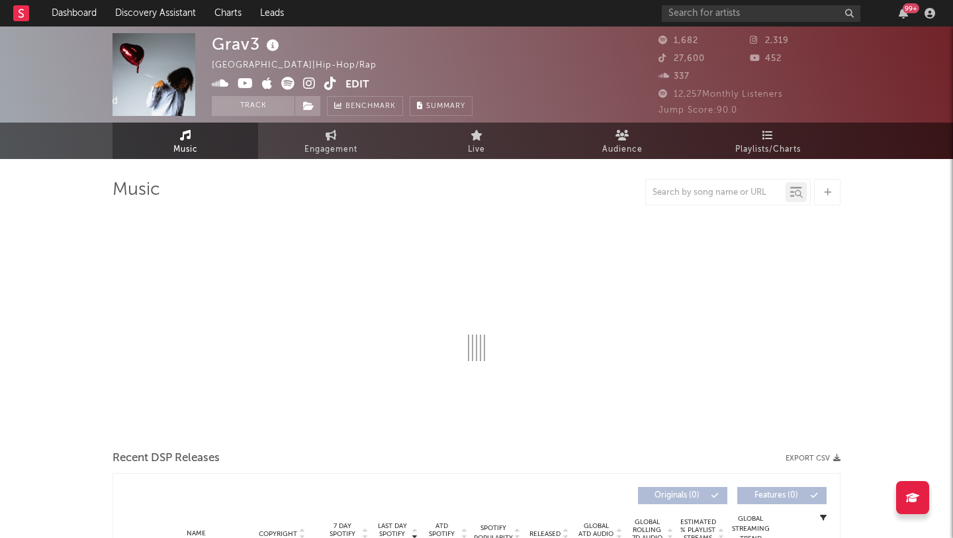
select select "6m"
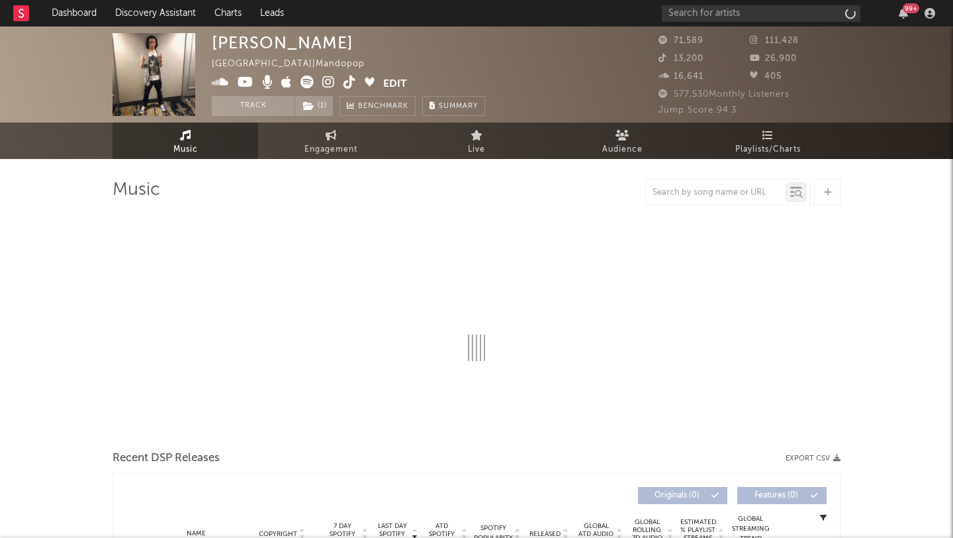
select select "6m"
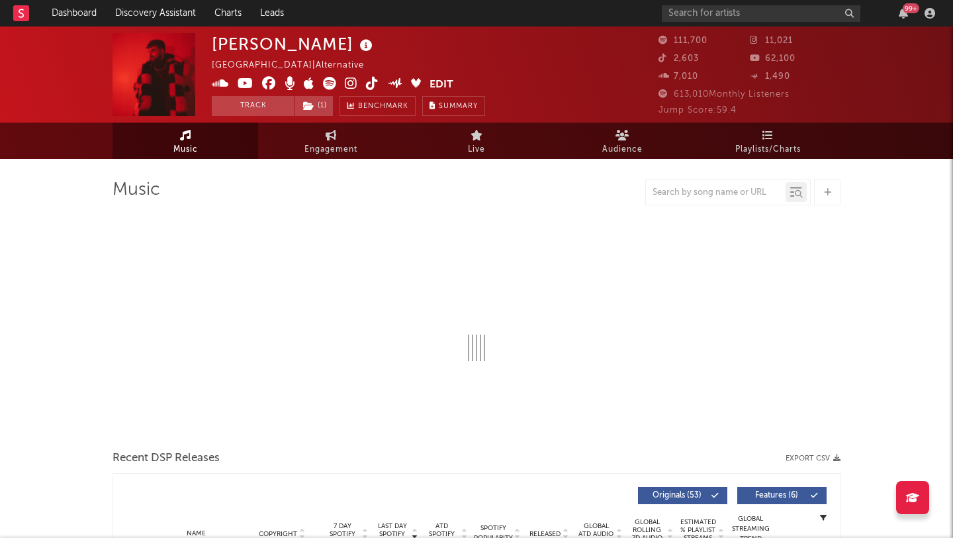
select select "6m"
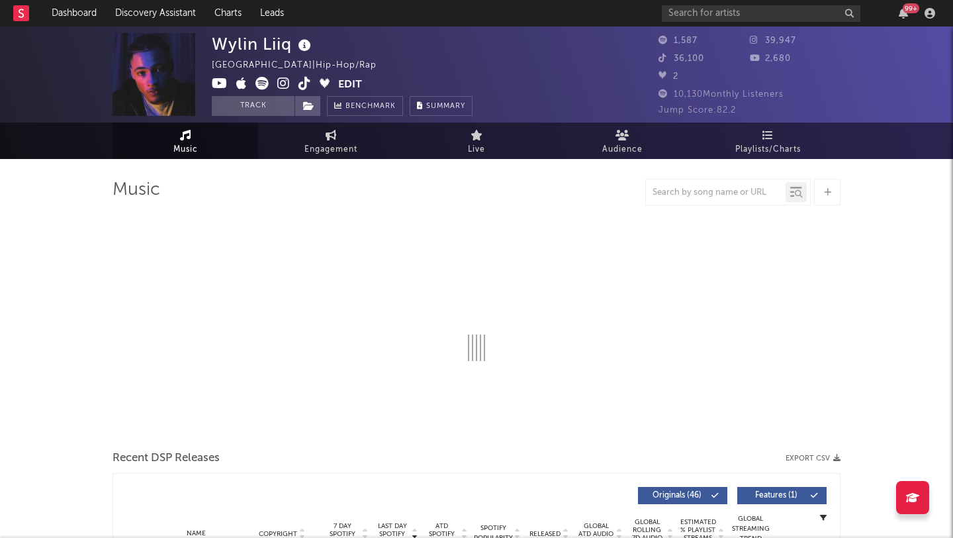
select select "1w"
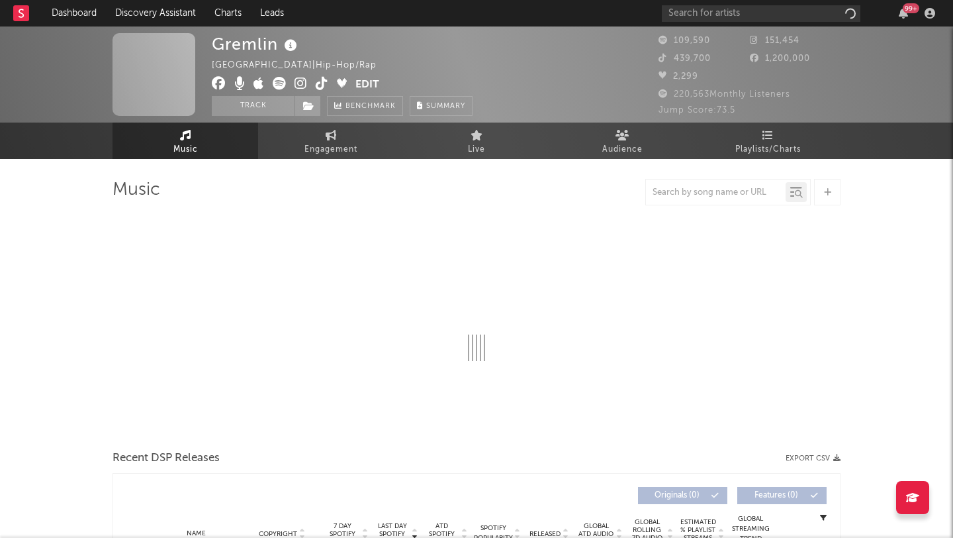
select select "6m"
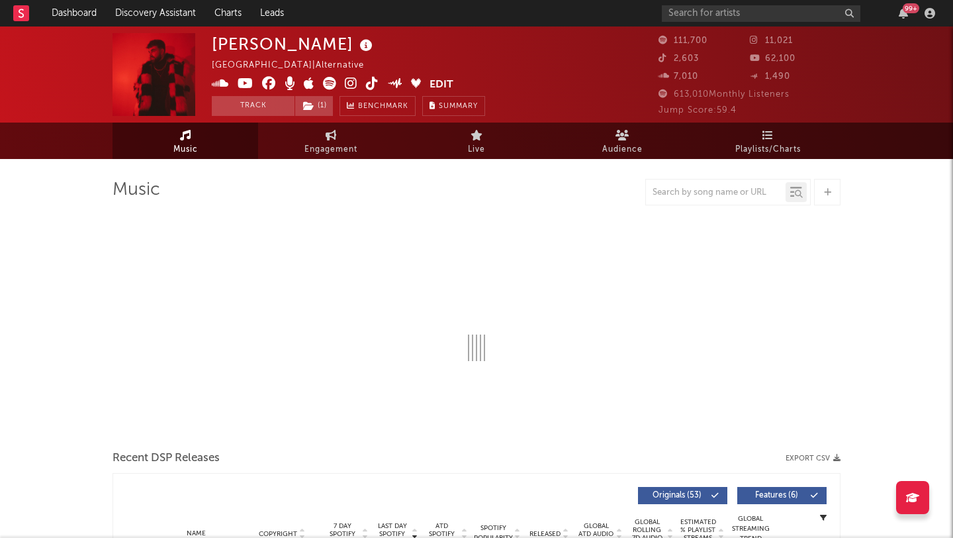
select select "6m"
